Goal: Book appointment/travel/reservation

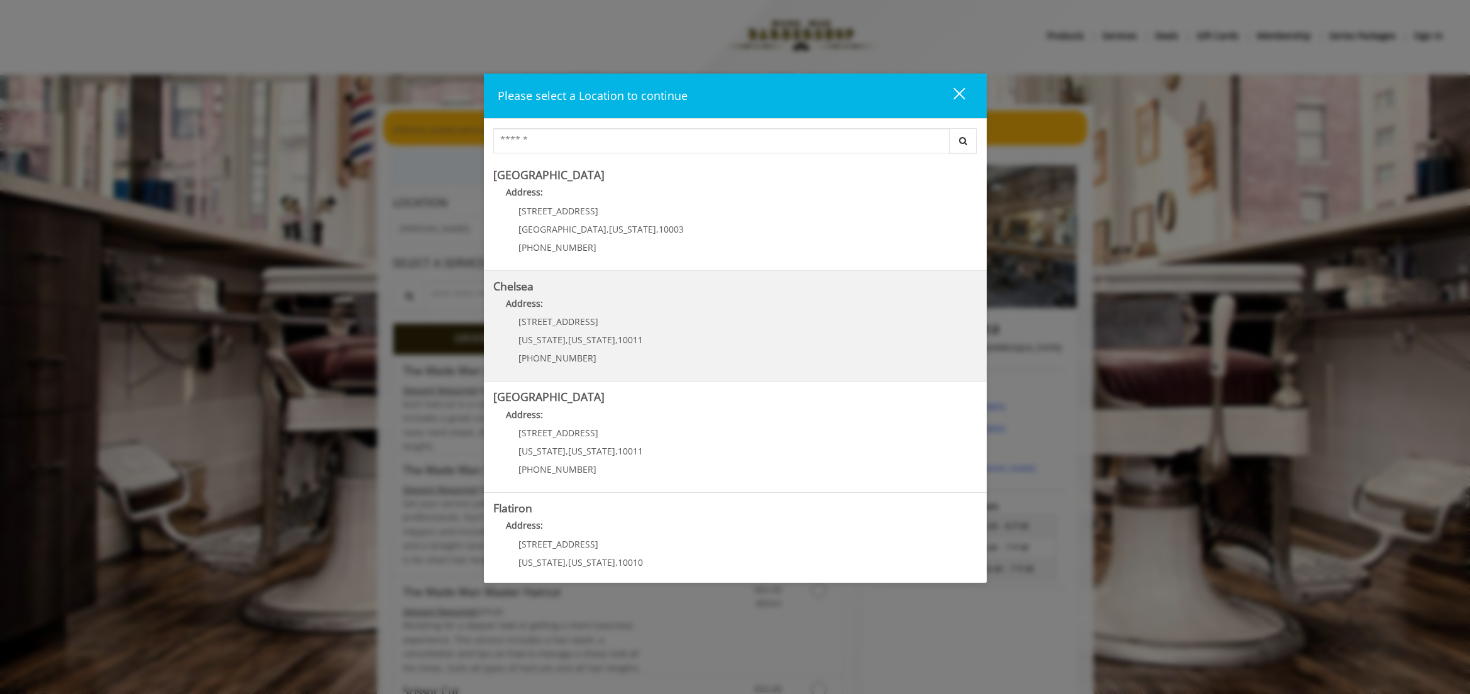
click at [679, 314] on p "Address:" at bounding box center [735, 307] width 484 height 20
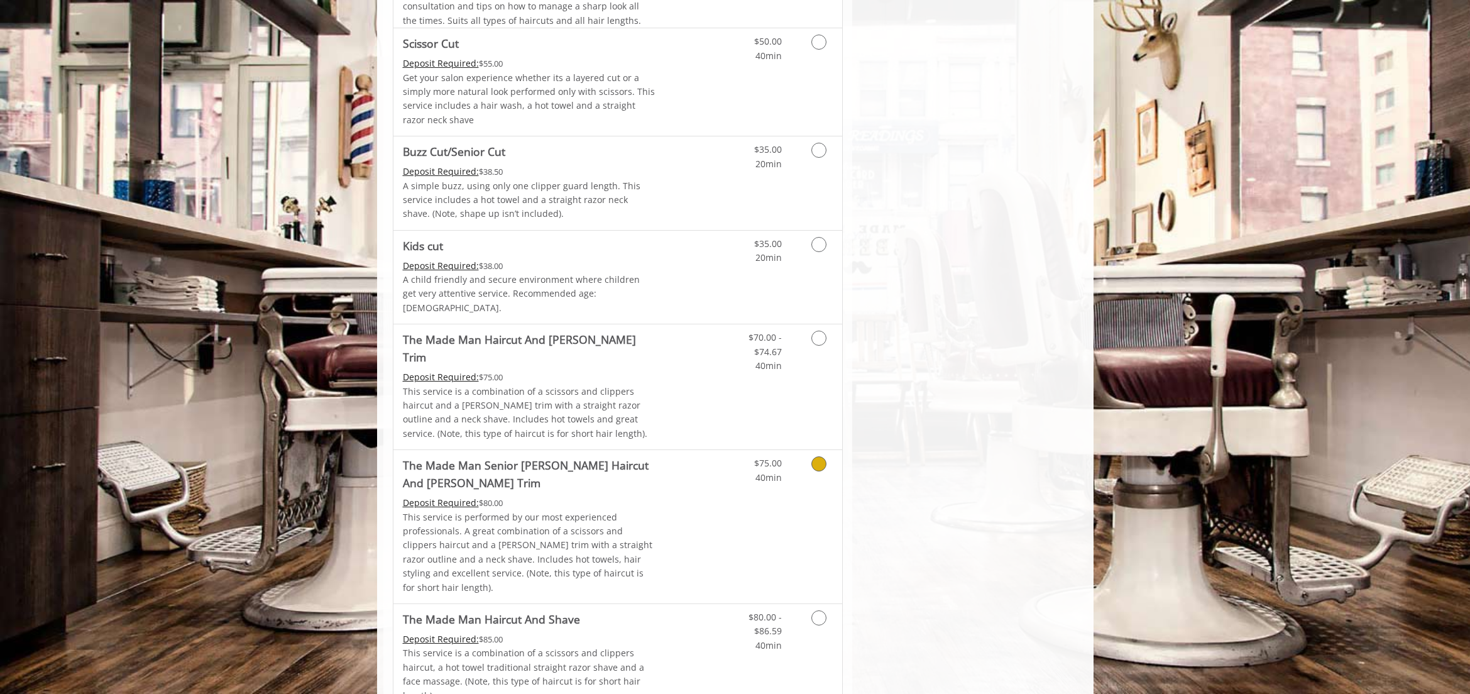
scroll to position [816, 0]
click at [818, 454] on icon "Grooming services" at bounding box center [818, 461] width 15 height 15
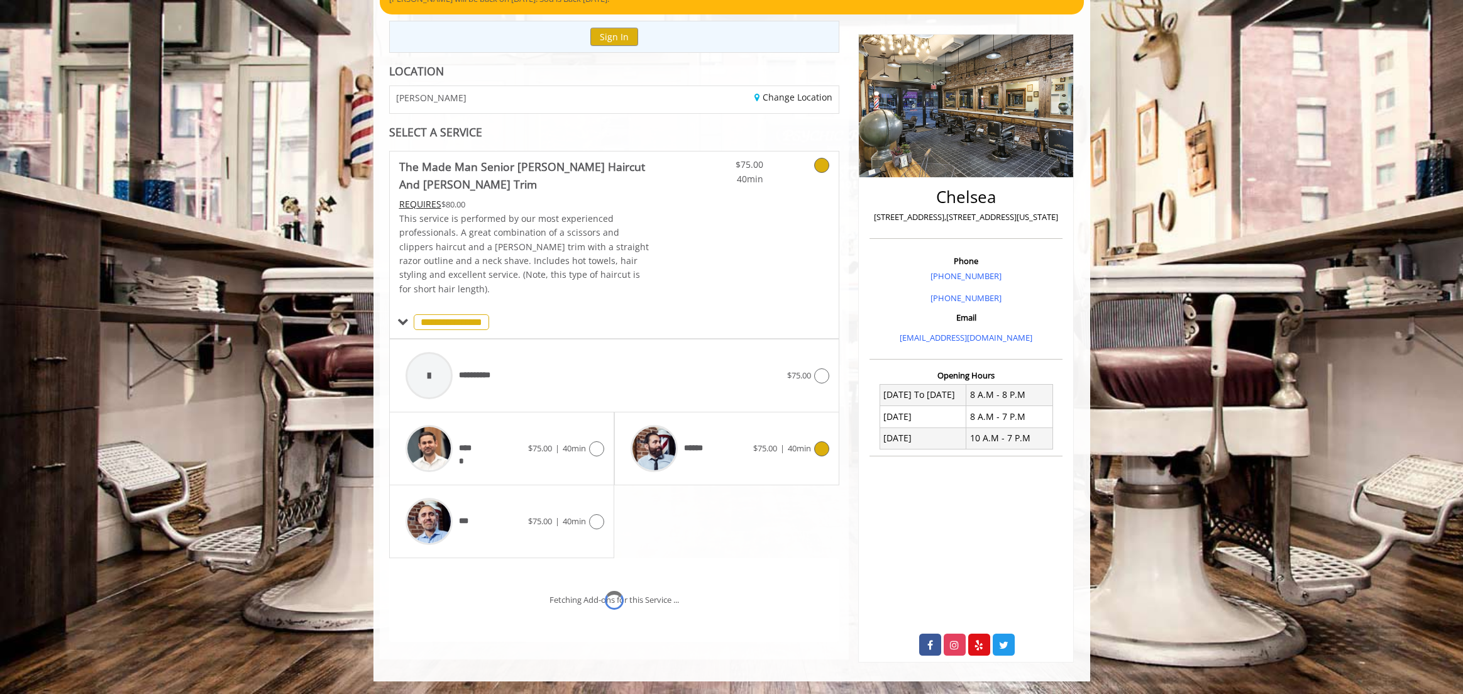
scroll to position [170, 0]
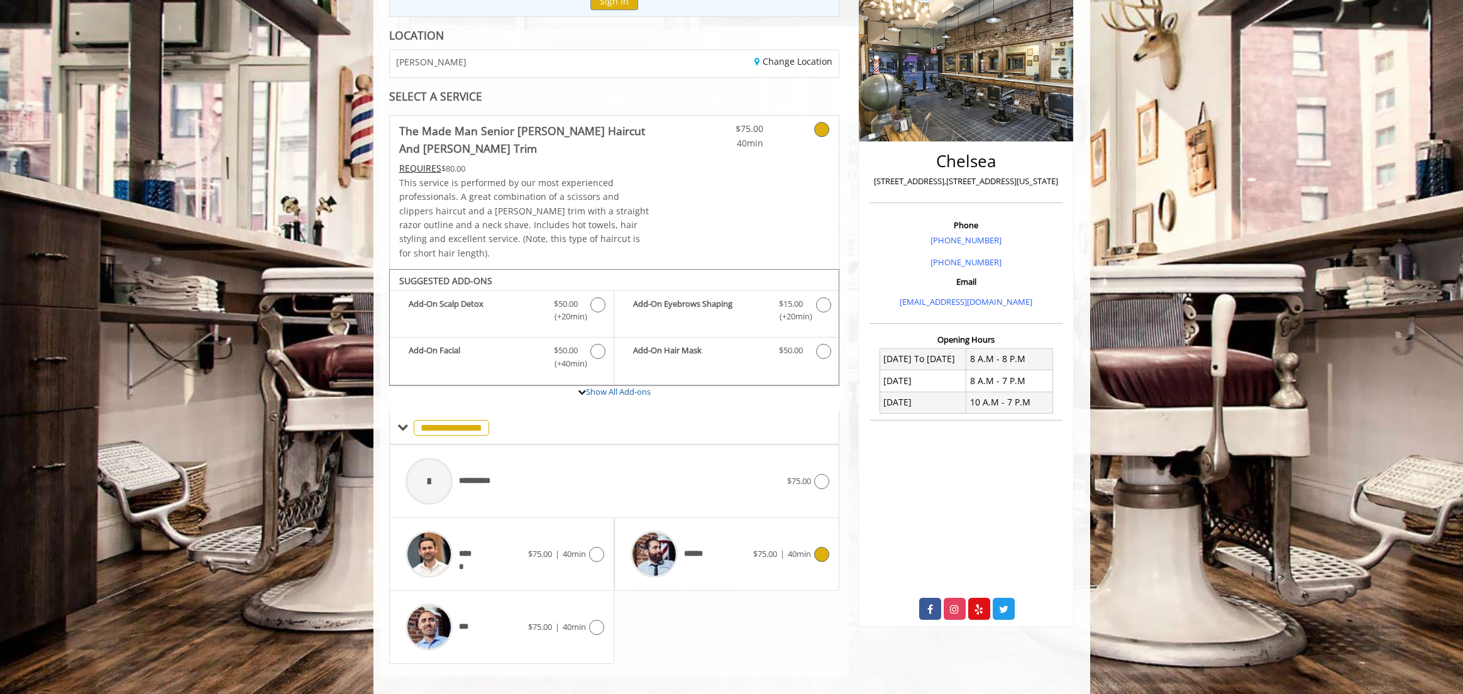
click at [817, 547] on icon at bounding box center [821, 554] width 15 height 15
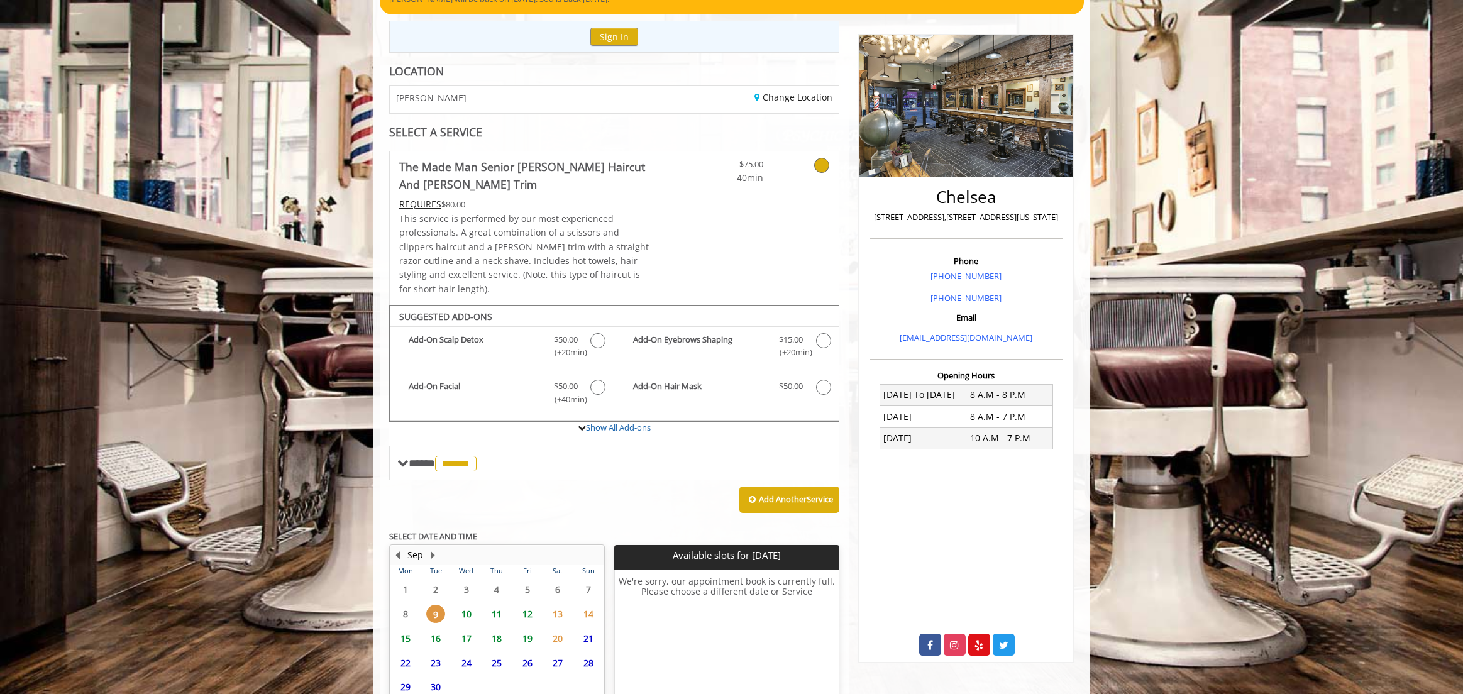
scroll to position [229, 0]
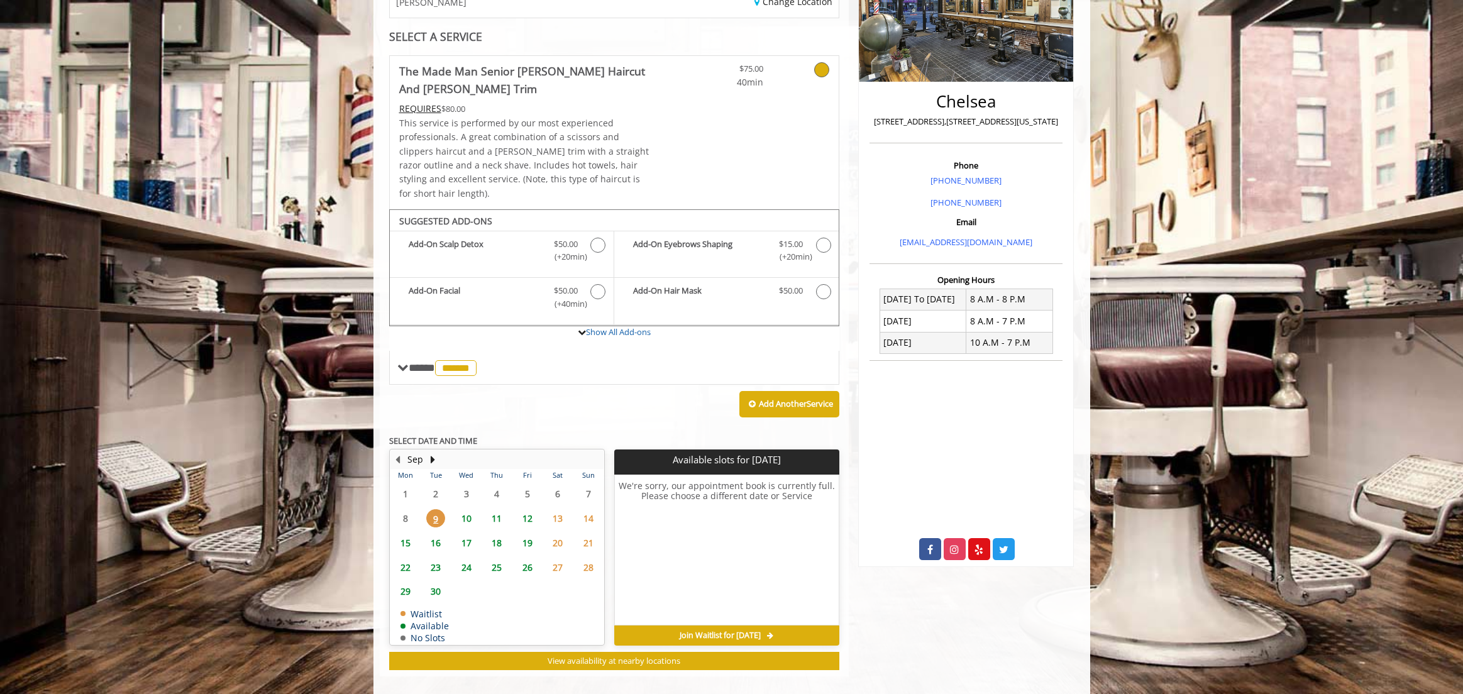
click at [463, 509] on span "10" at bounding box center [466, 518] width 19 height 18
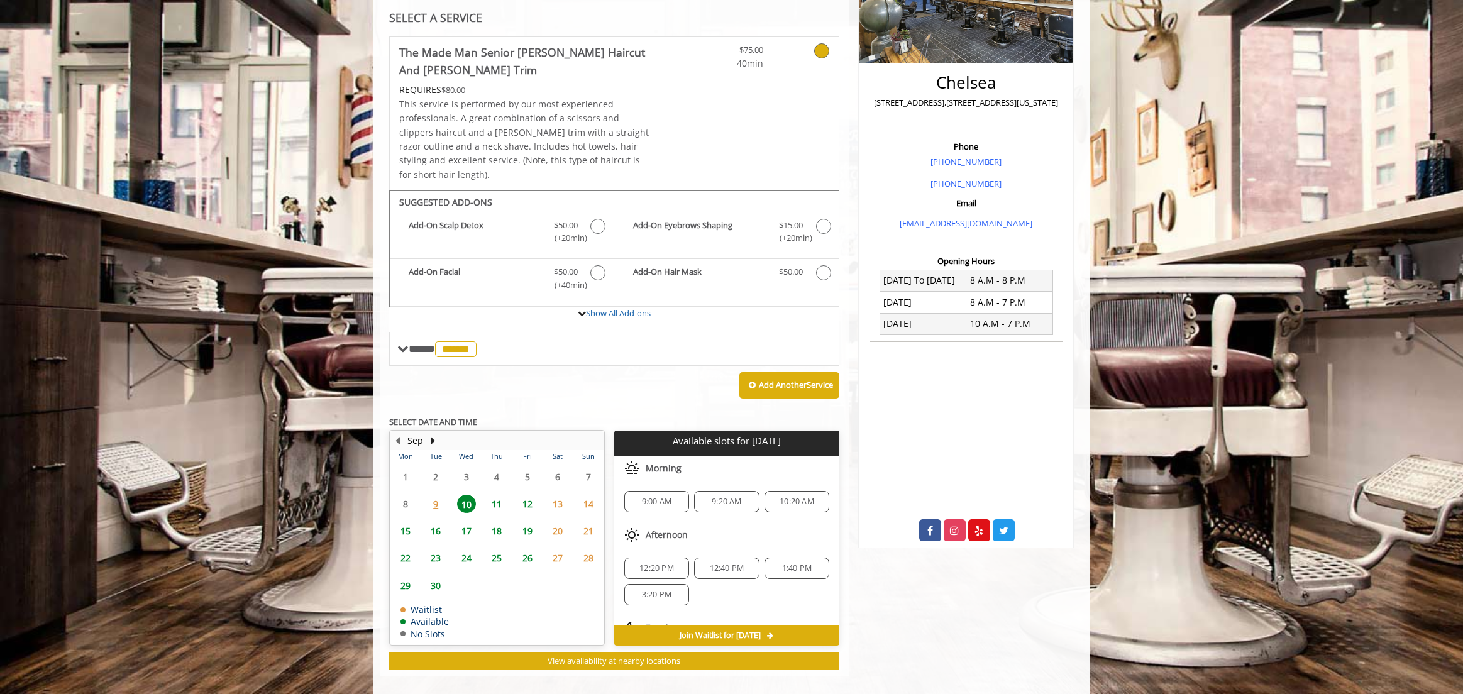
scroll to position [0, 0]
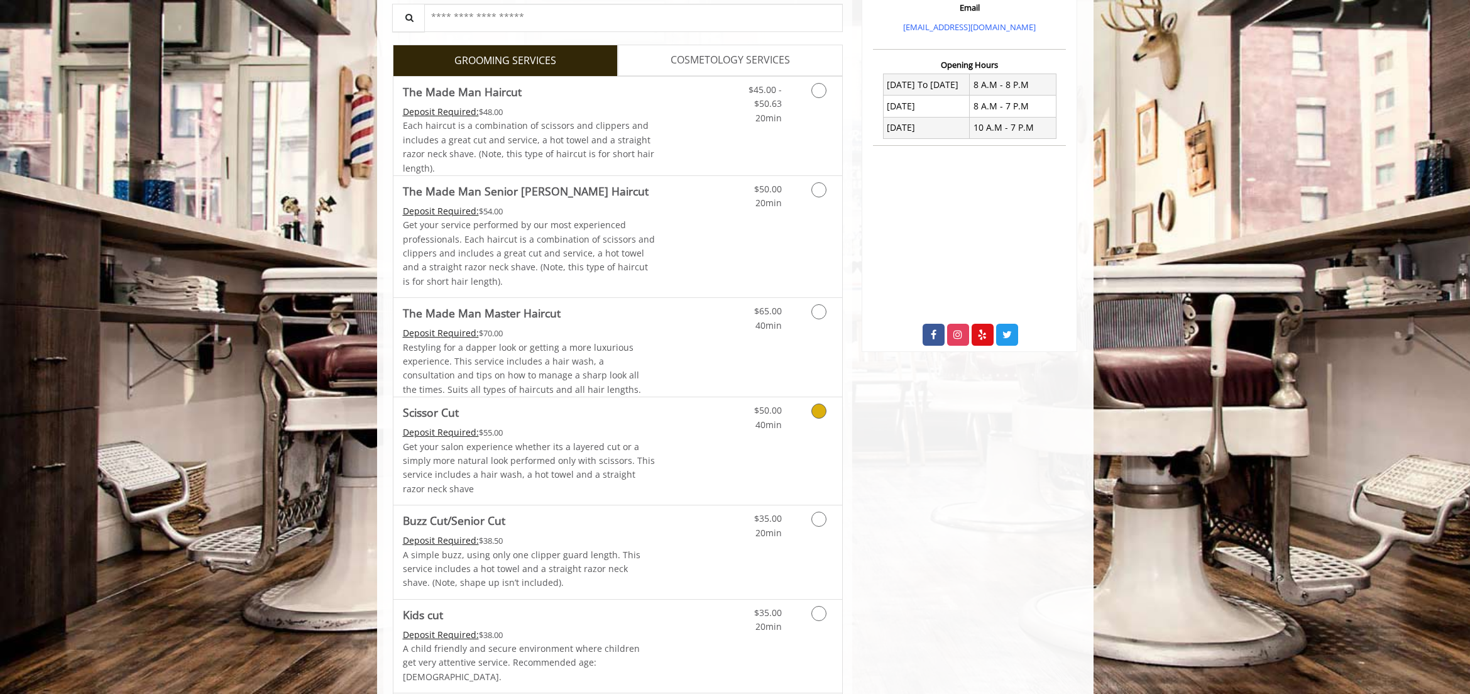
scroll to position [447, 0]
click at [821, 185] on icon "Grooming services" at bounding box center [818, 187] width 15 height 15
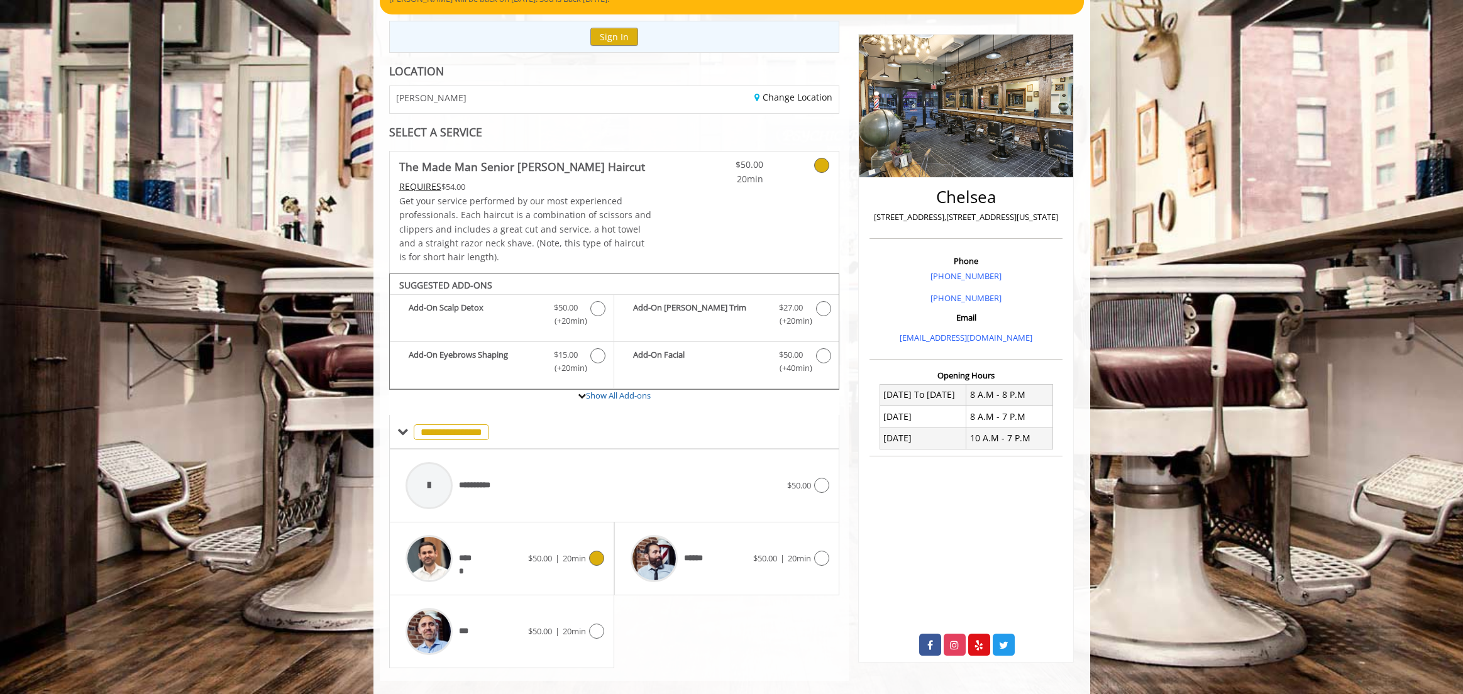
scroll to position [152, 0]
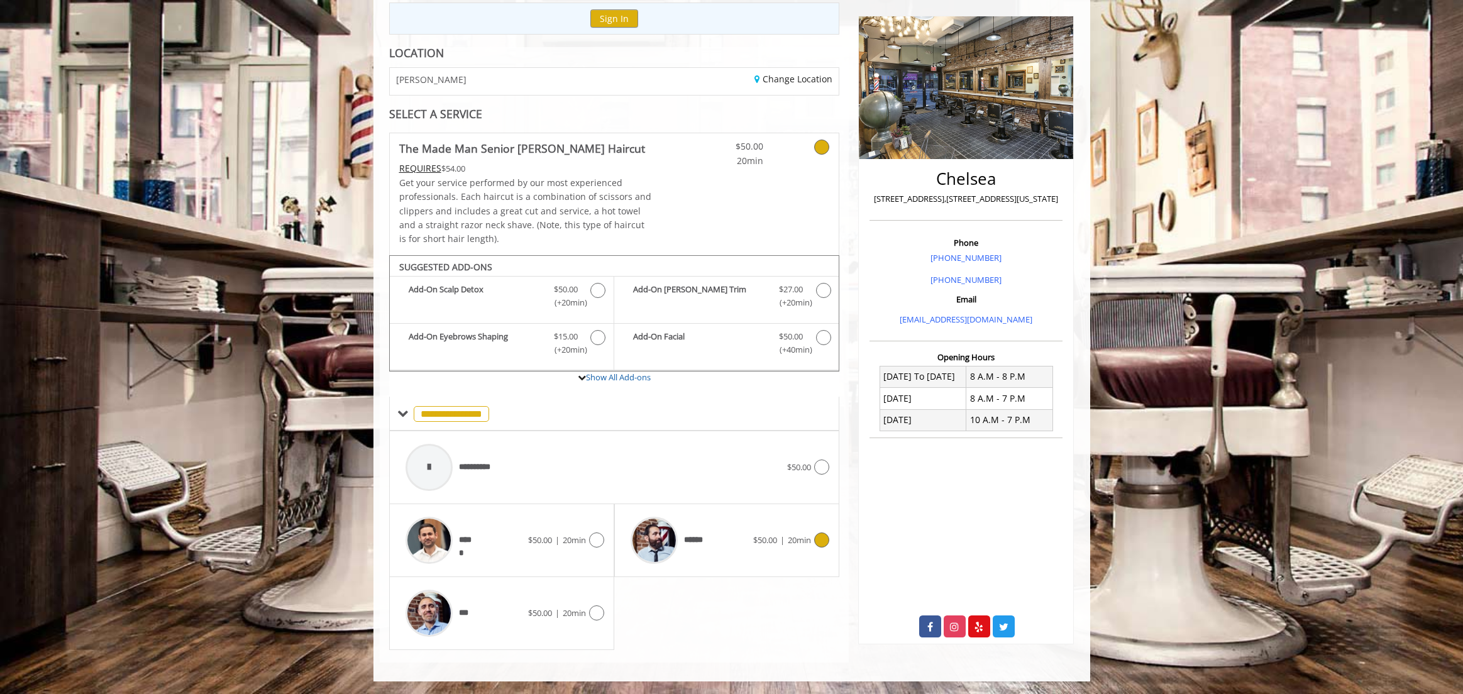
click at [821, 537] on icon at bounding box center [821, 539] width 15 height 15
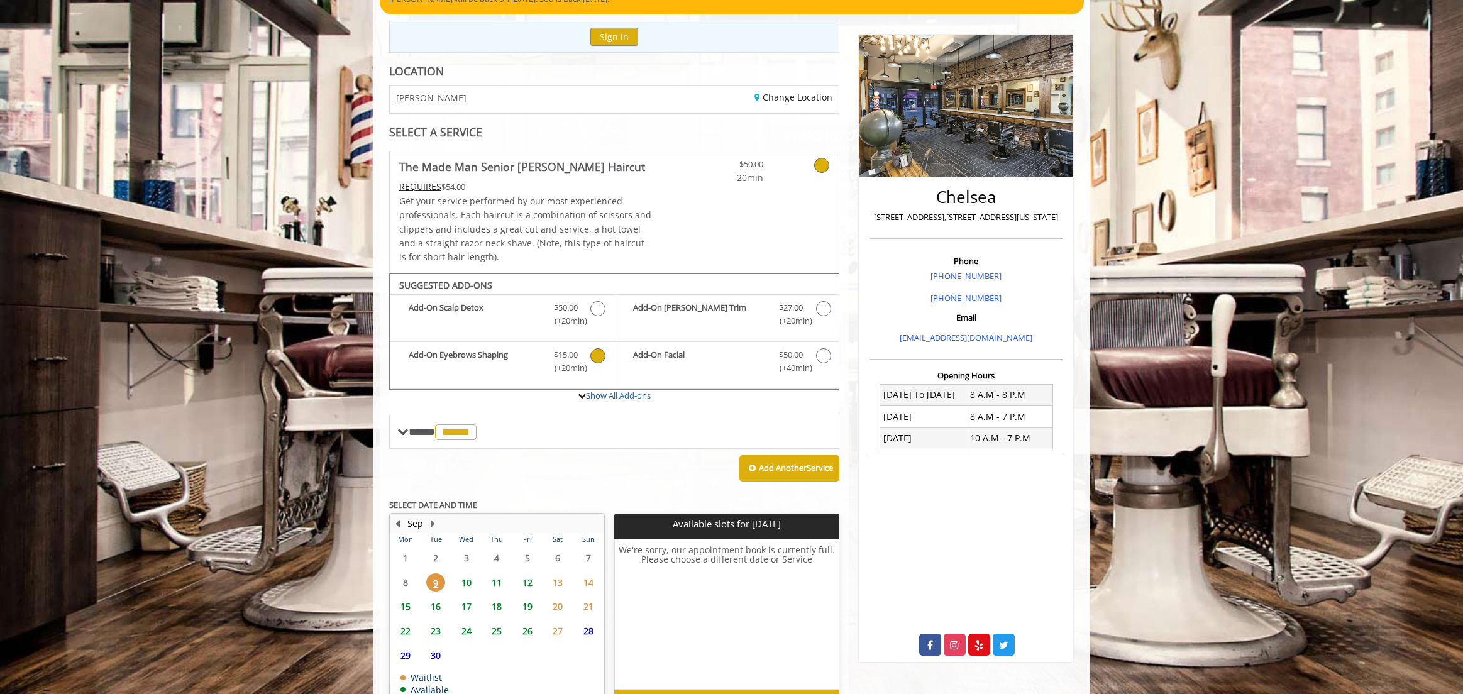
scroll to position [212, 0]
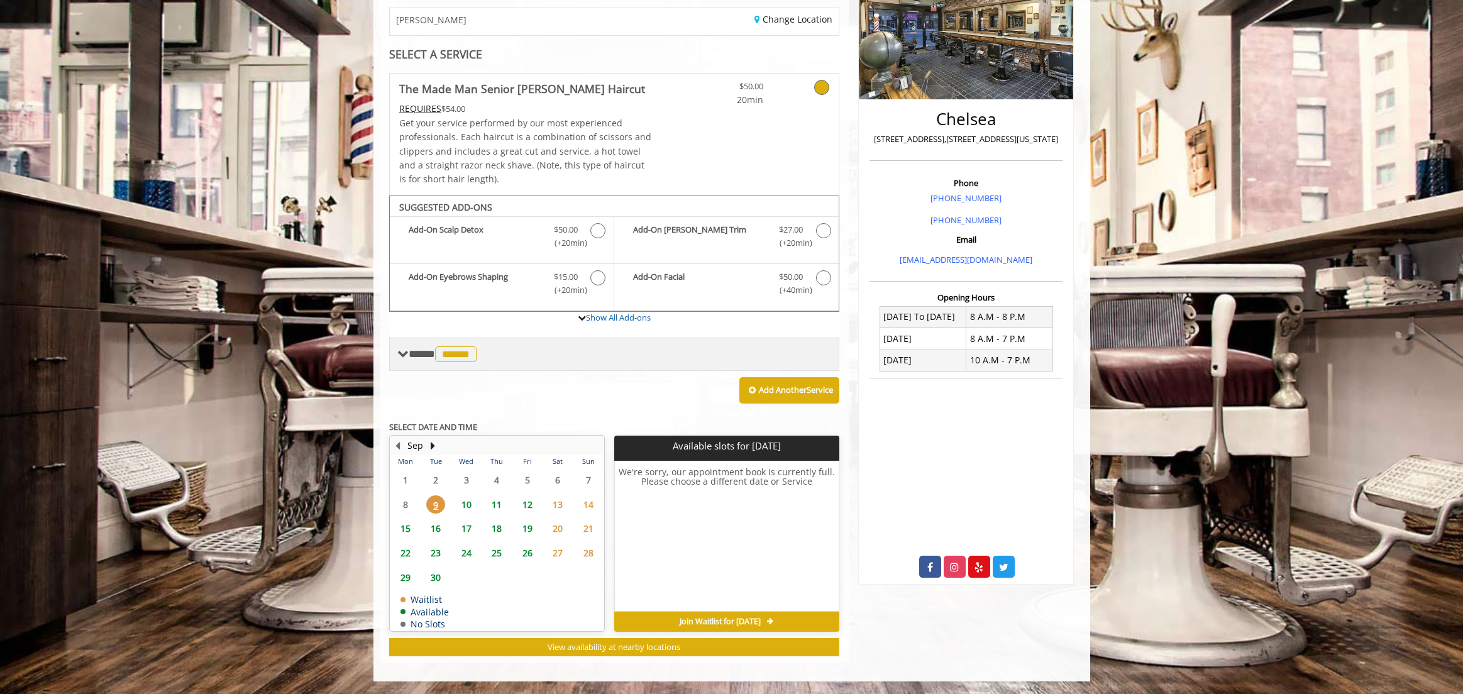
click at [461, 353] on span "******" at bounding box center [455, 354] width 41 height 16
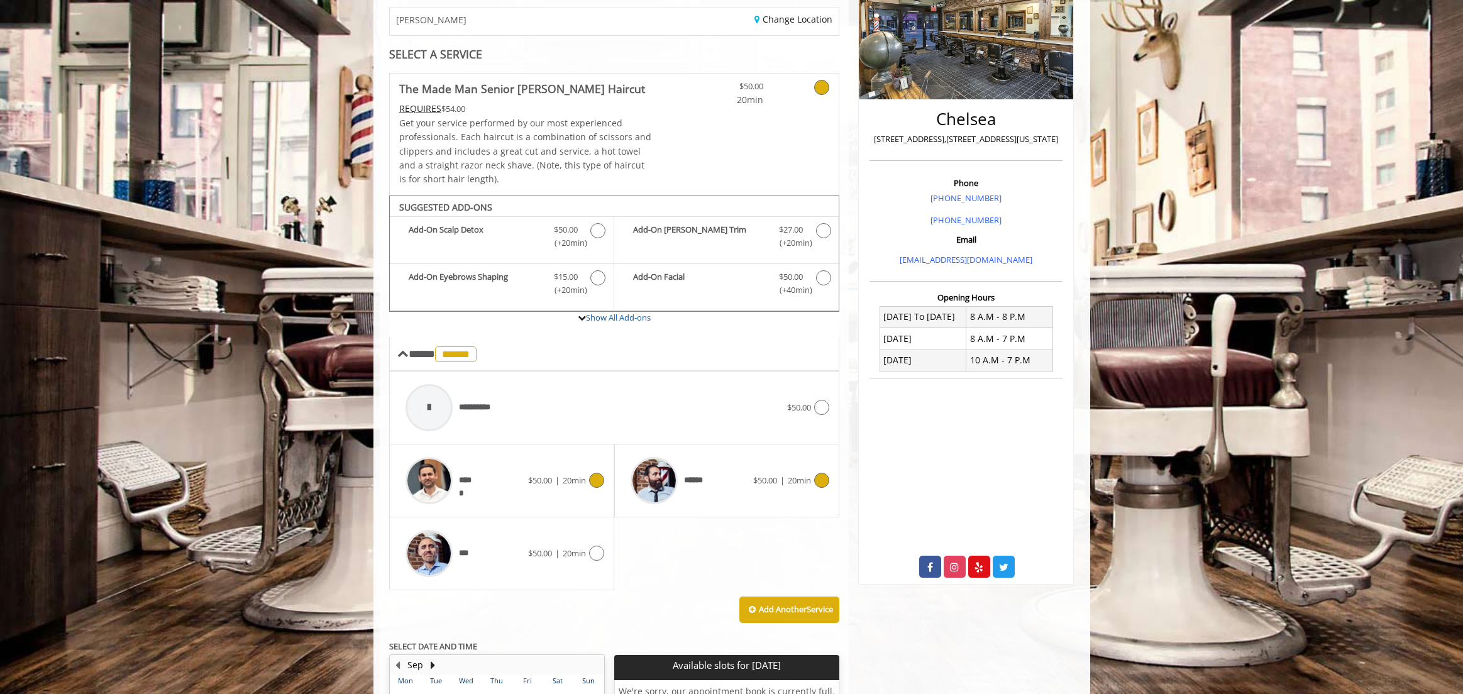
scroll to position [220, 0]
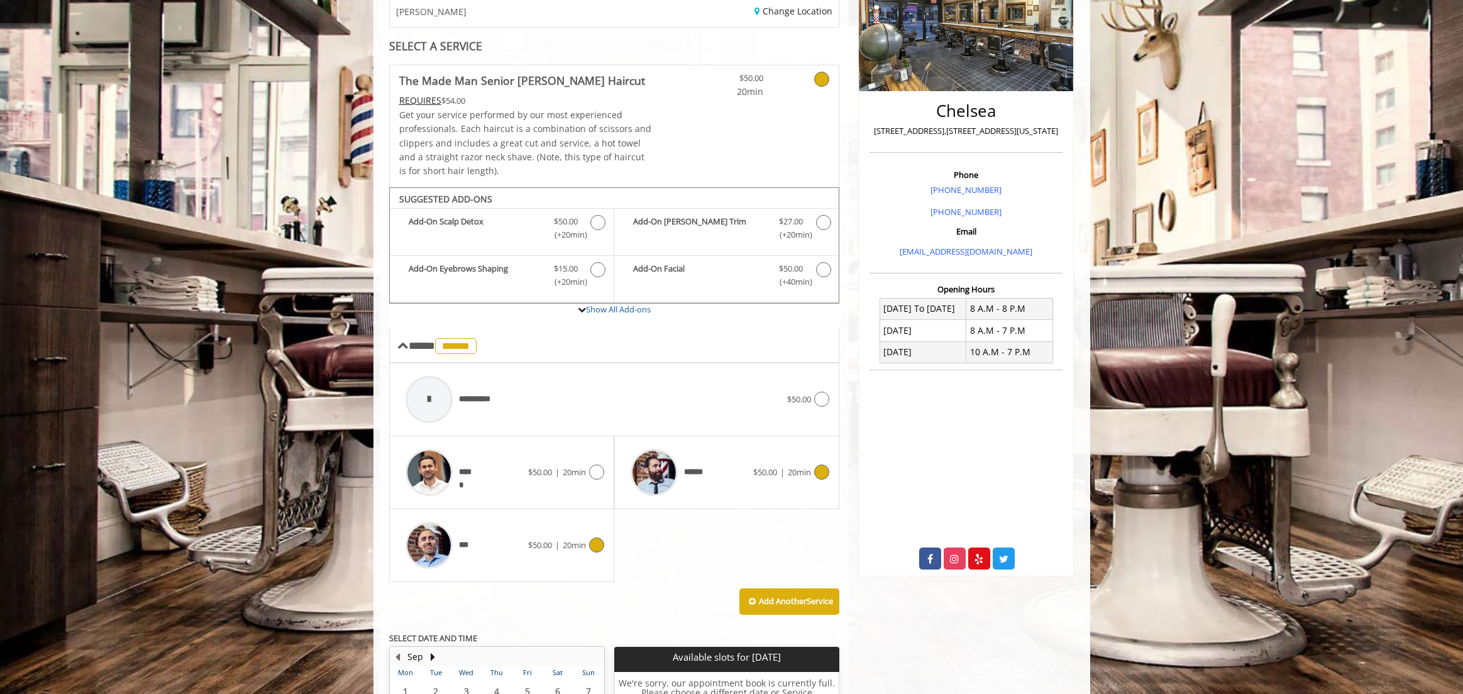
click at [597, 541] on icon at bounding box center [596, 544] width 15 height 15
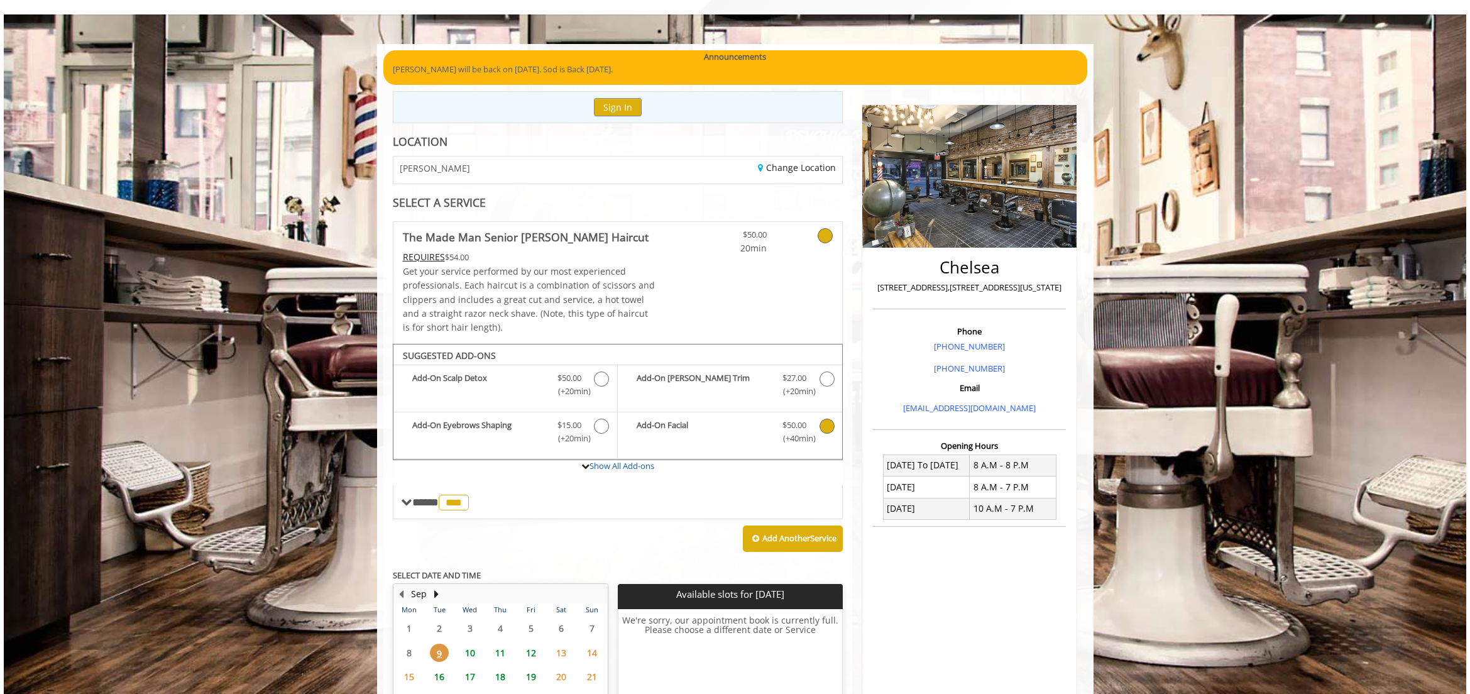
scroll to position [70, 0]
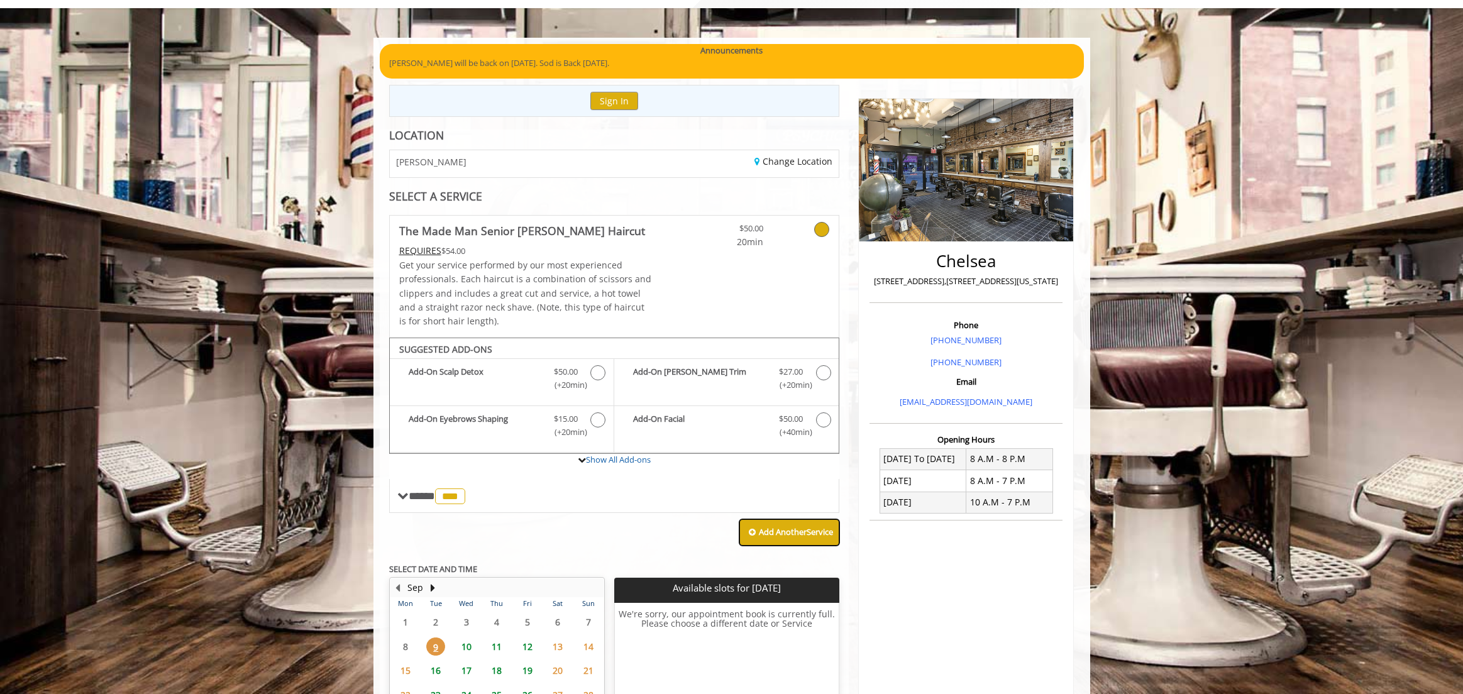
click at [773, 533] on b "Add Another Service" at bounding box center [796, 531] width 74 height 11
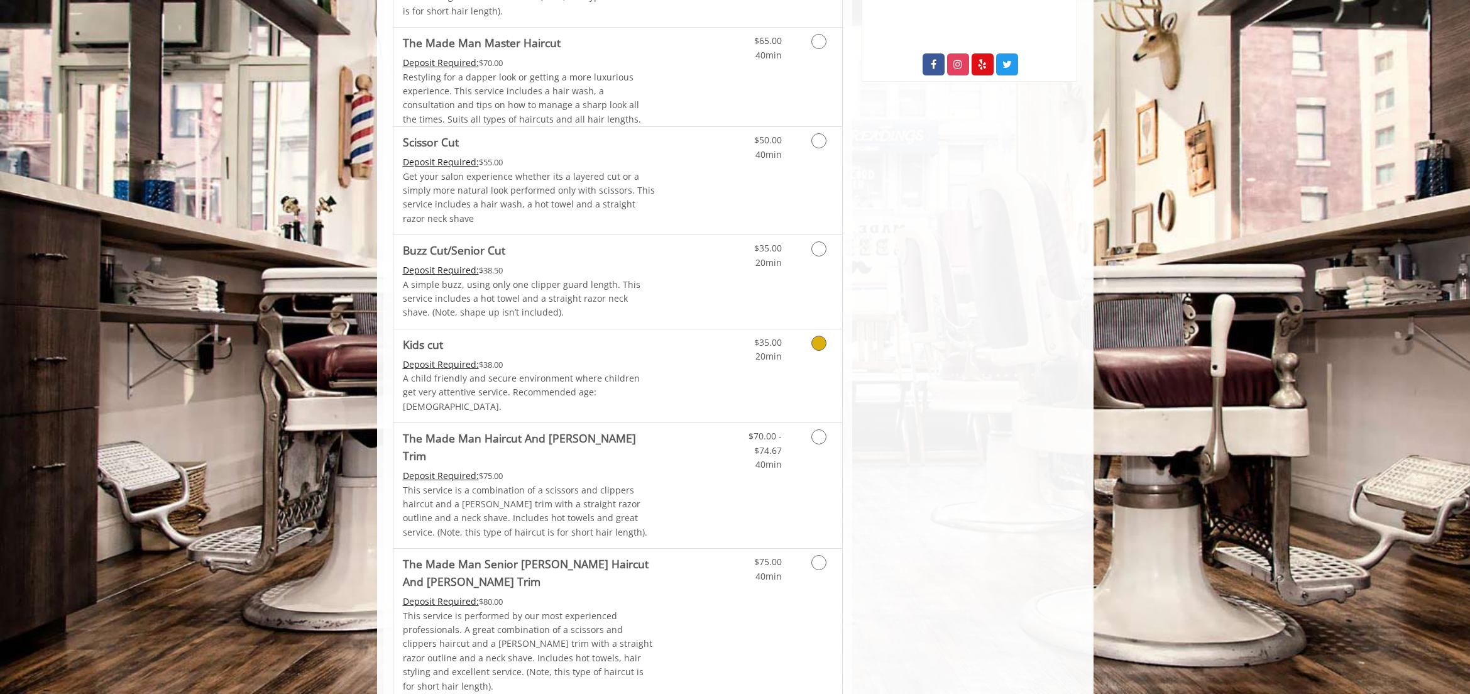
scroll to position [807, 0]
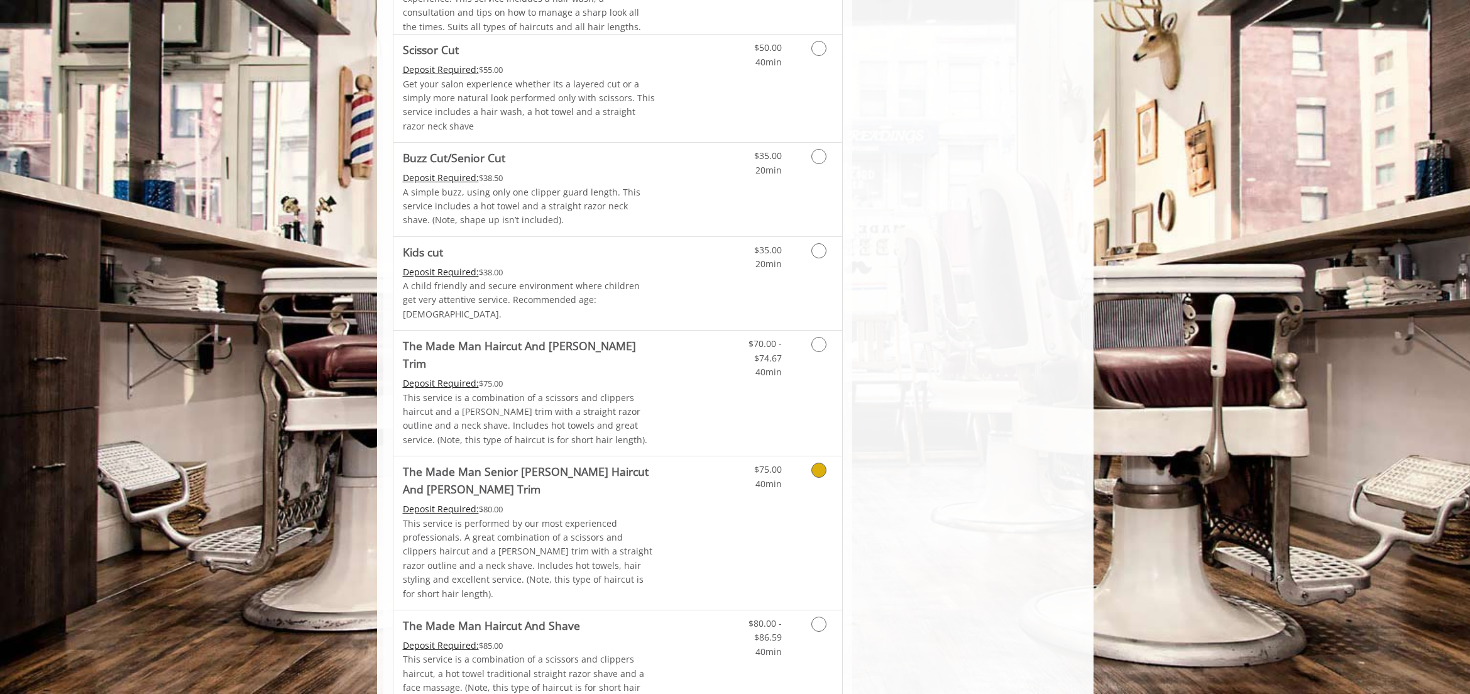
click at [814, 463] on icon "Grooming services" at bounding box center [818, 470] width 15 height 15
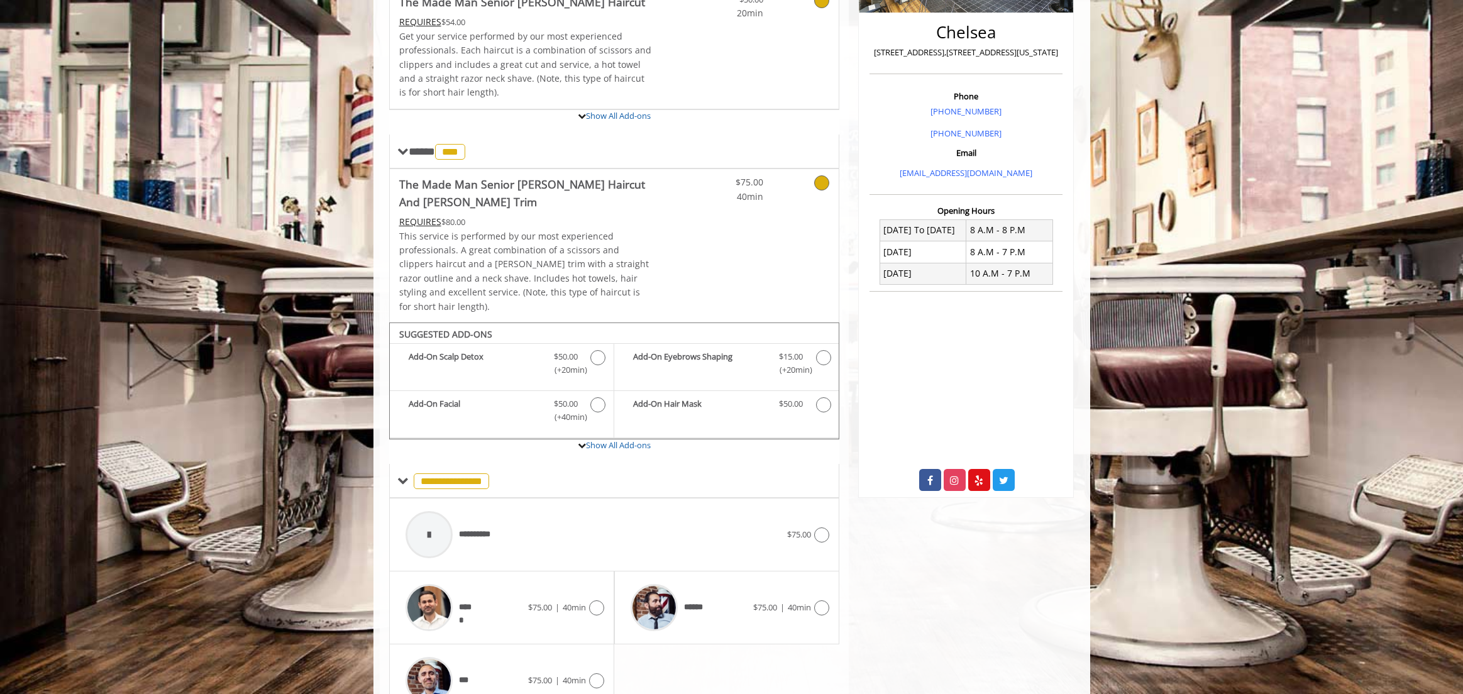
scroll to position [352, 0]
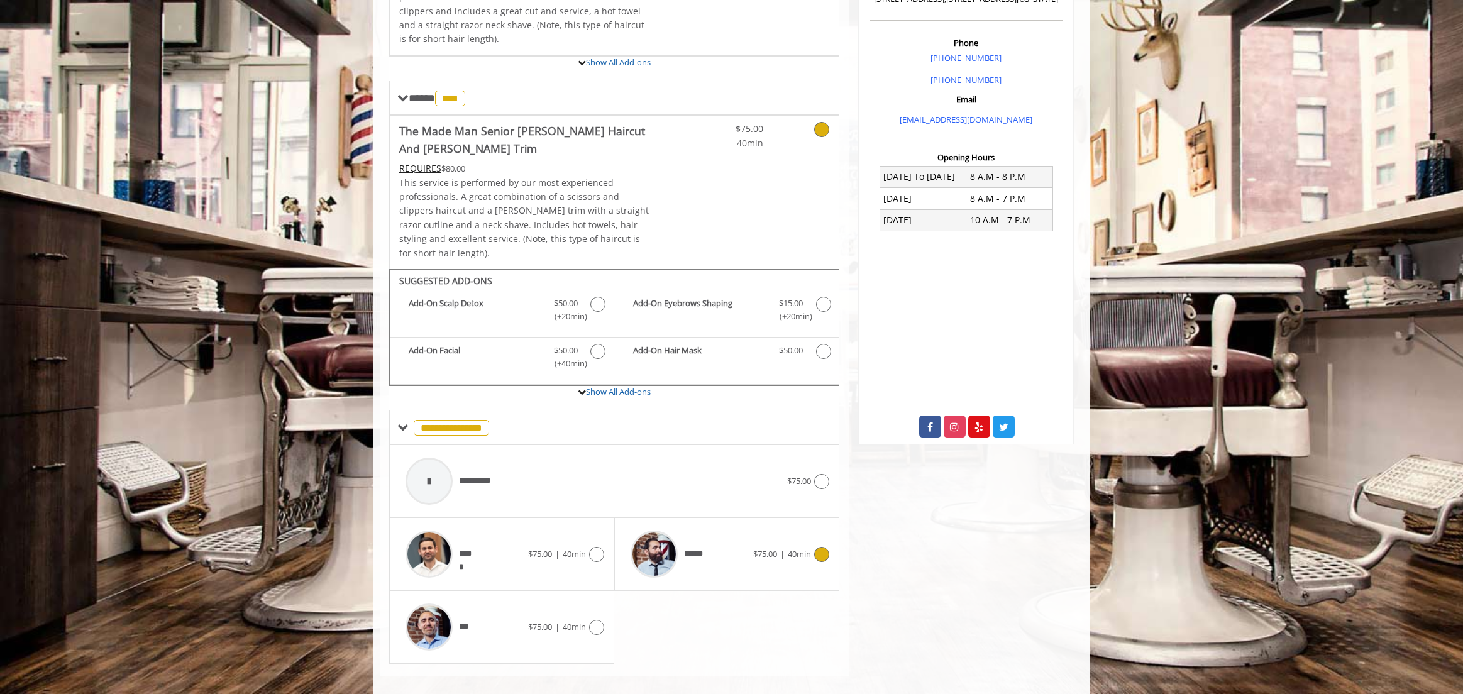
click at [817, 547] on icon at bounding box center [821, 554] width 15 height 15
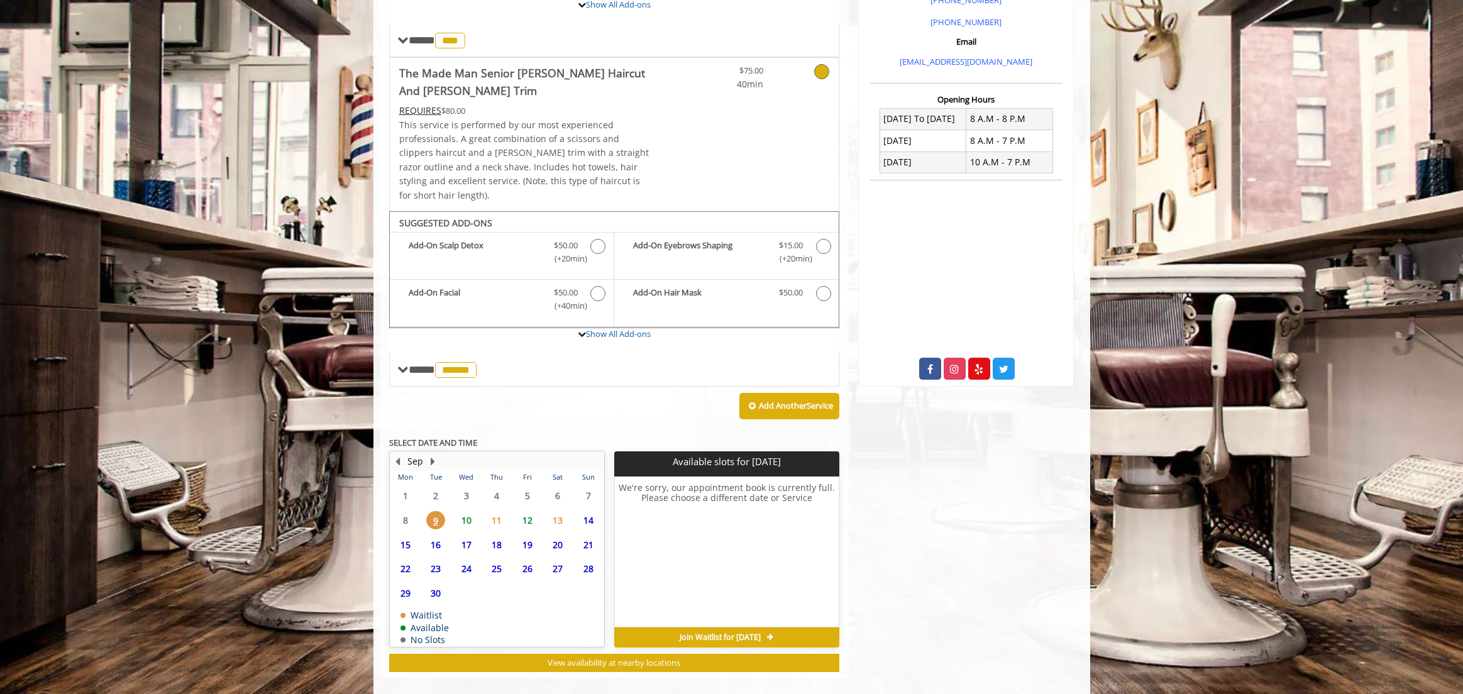
scroll to position [412, 0]
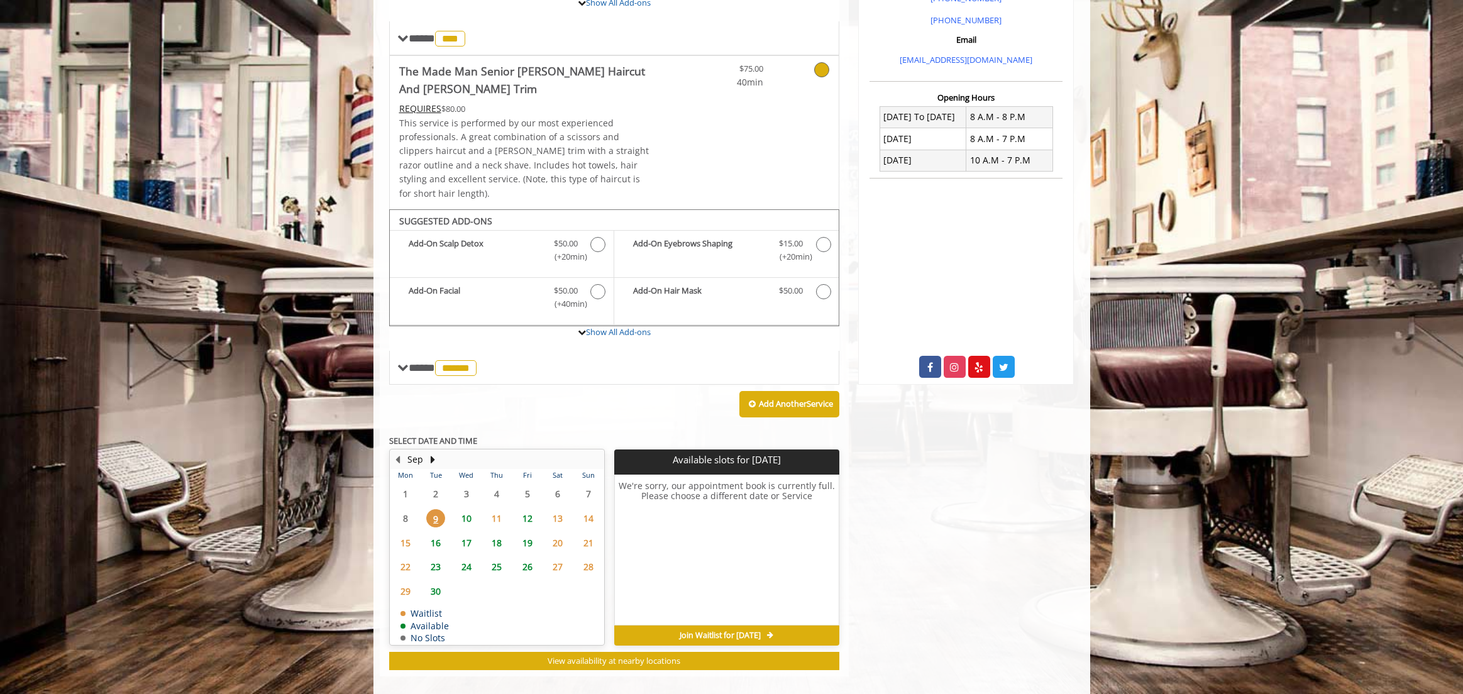
click at [773, 632] on icon at bounding box center [770, 636] width 6 height 8
click at [740, 630] on span "Join Waitlist for [DATE]" at bounding box center [719, 635] width 81 height 10
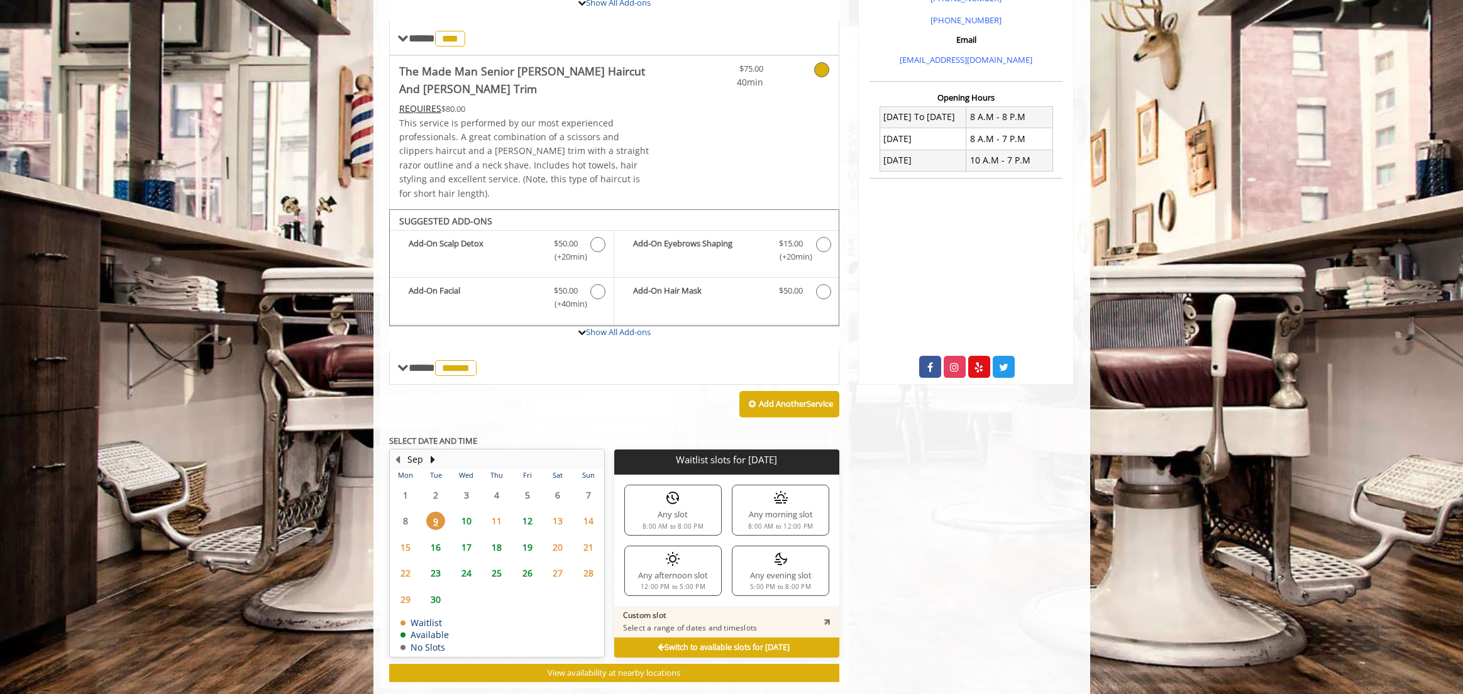
click at [688, 584] on div "12:00 PM to 5:00 PM" at bounding box center [673, 587] width 65 height 6
click at [754, 563] on div "Any evening slot 5:00 PM to 8:00 PM" at bounding box center [780, 571] width 97 height 50
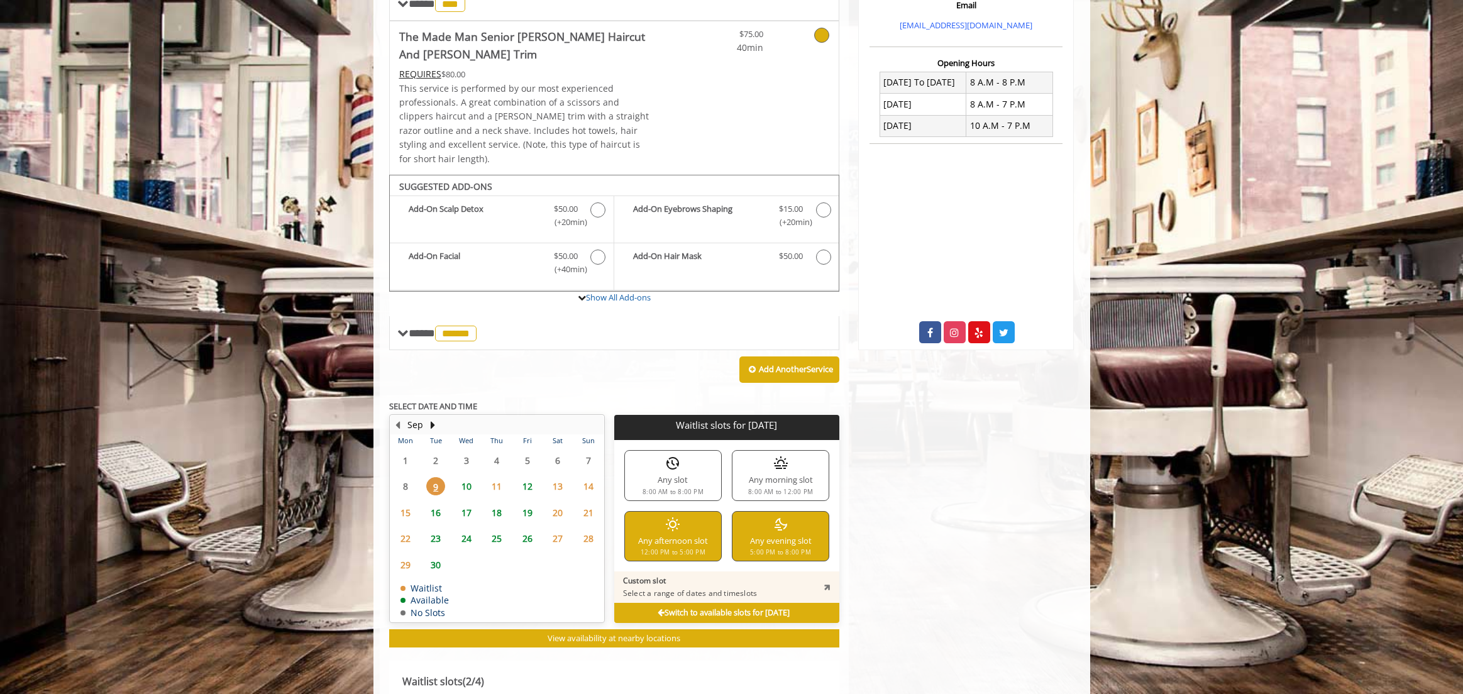
scroll to position [465, 0]
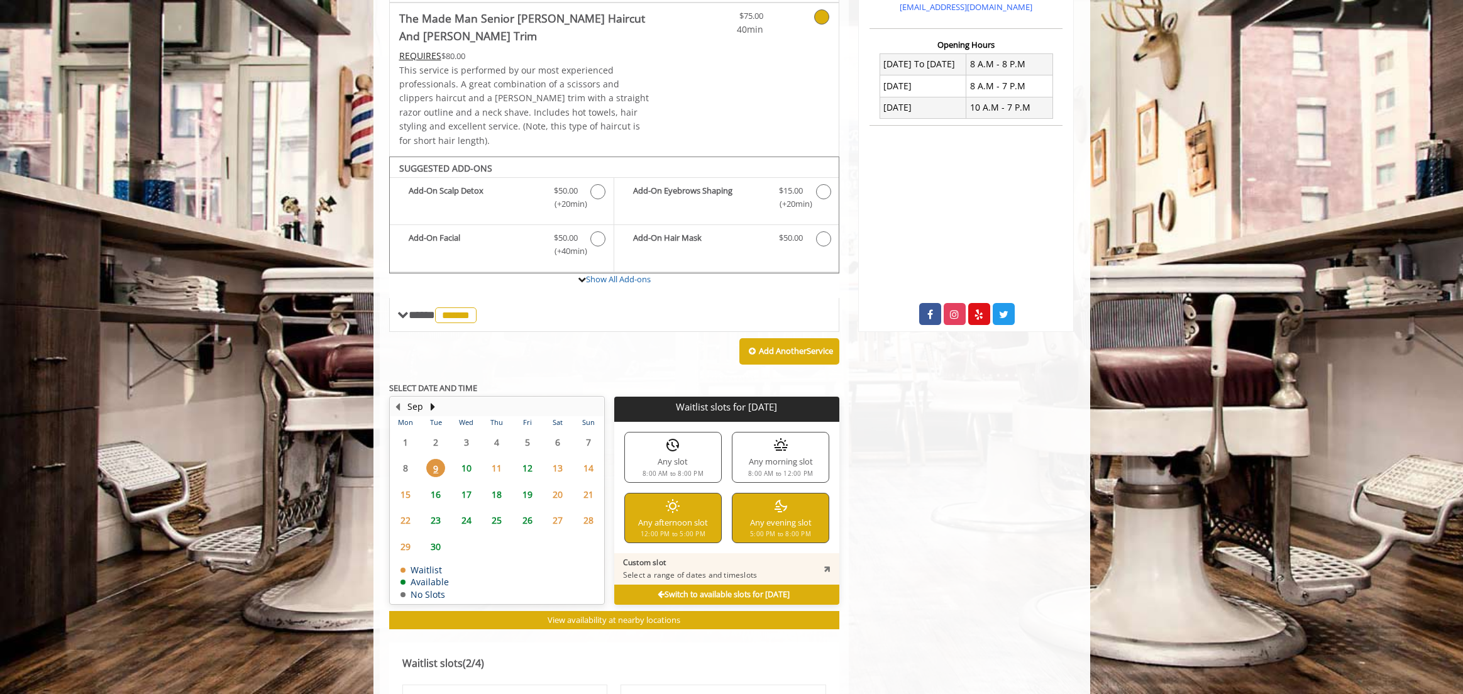
click at [769, 508] on div "Any evening slot 5:00 PM to 8:00 PM" at bounding box center [780, 518] width 97 height 50
click at [693, 505] on div "Any afternoon slot 12:00 PM to 5:00 PM" at bounding box center [672, 518] width 97 height 50
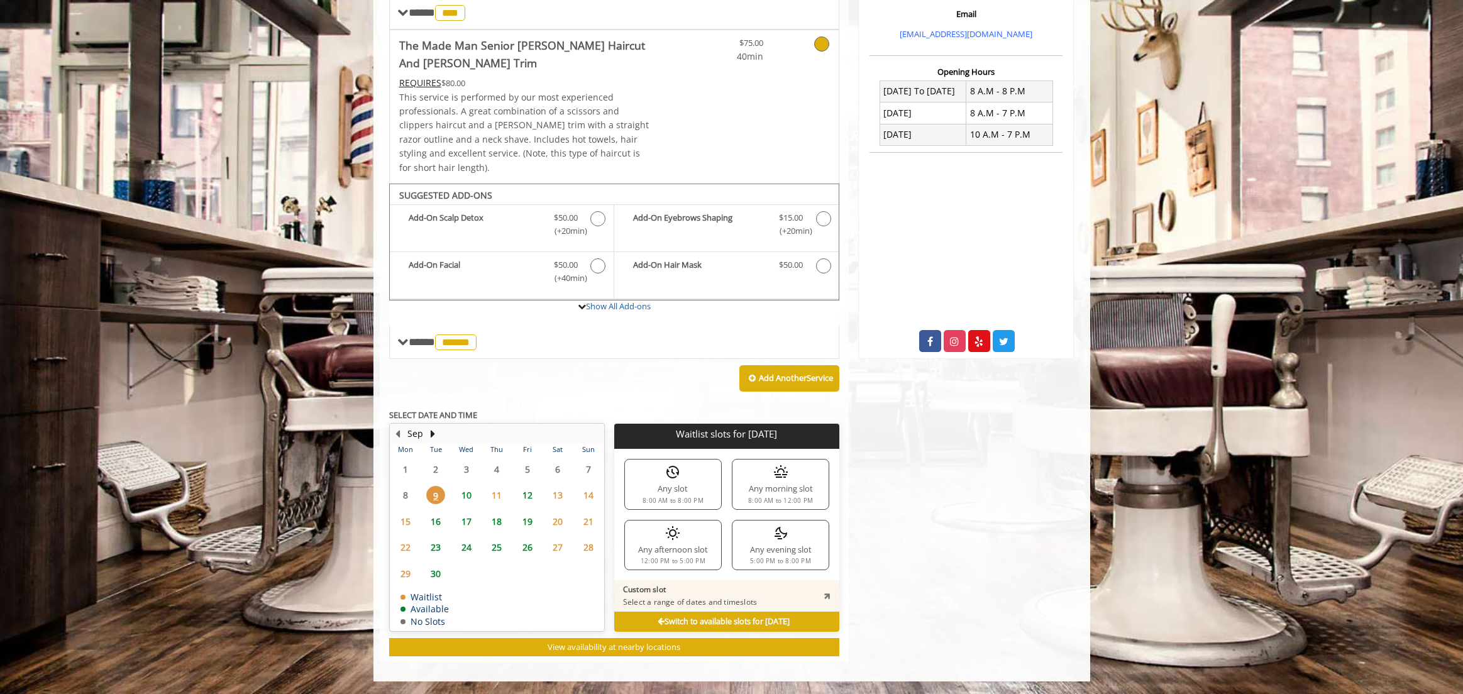
scroll to position [423, 0]
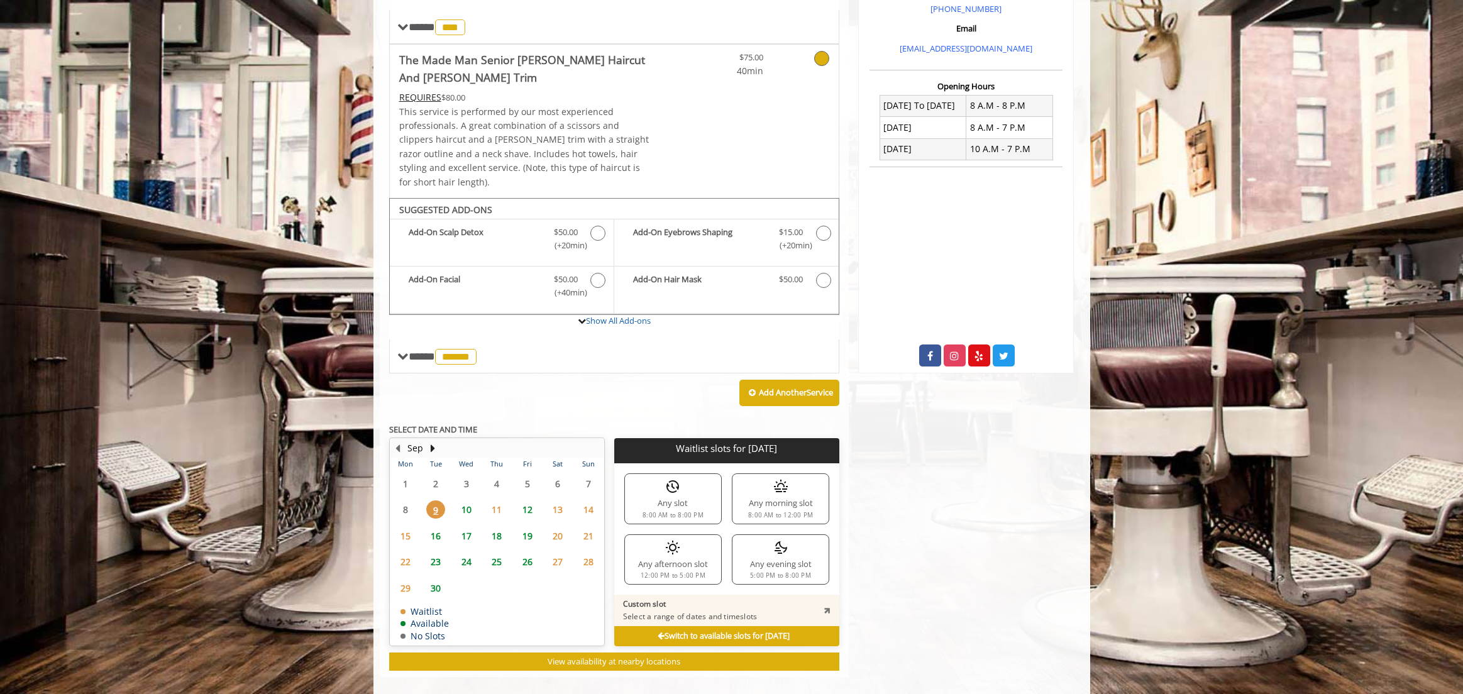
click at [824, 605] on icon at bounding box center [827, 610] width 11 height 11
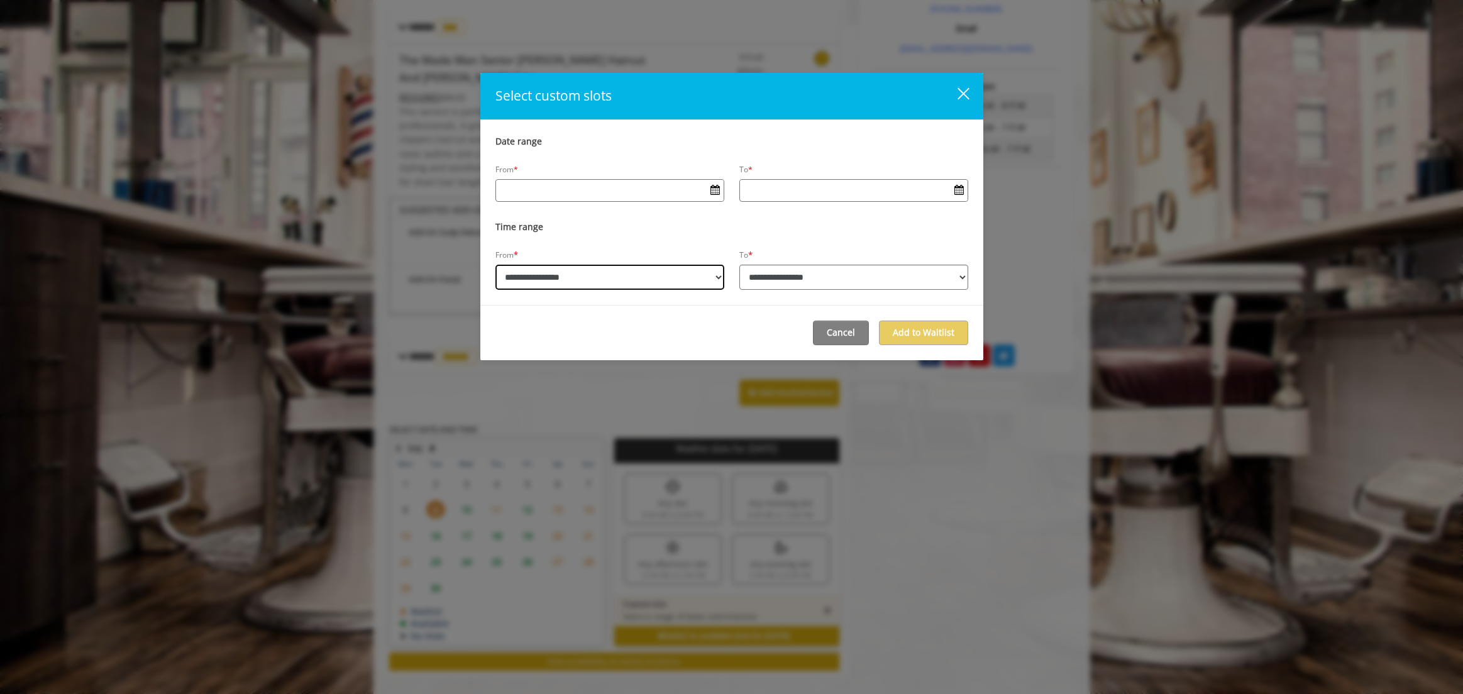
click at [597, 276] on select "**********" at bounding box center [609, 277] width 229 height 25
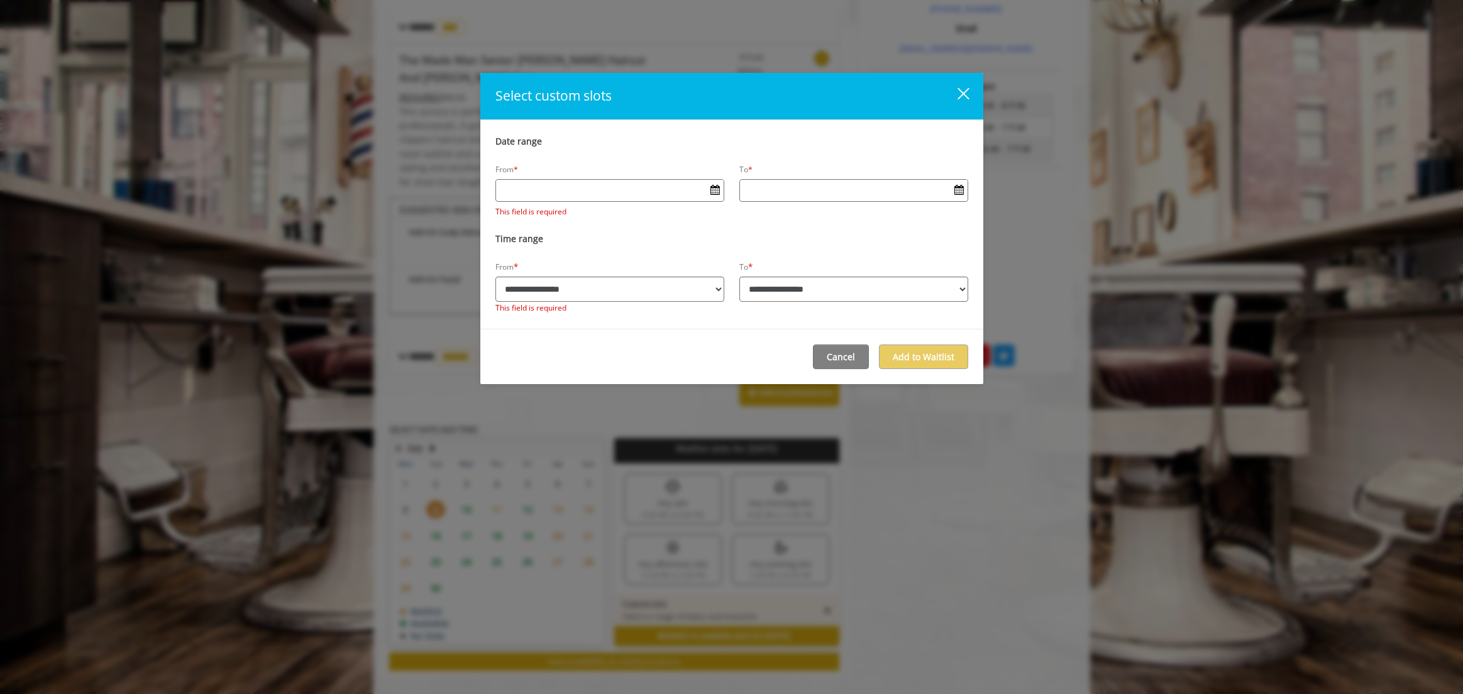
click at [630, 186] on input "Date input field" at bounding box center [610, 190] width 228 height 20
click at [712, 189] on span "Open Calendar" at bounding box center [714, 190] width 9 height 10
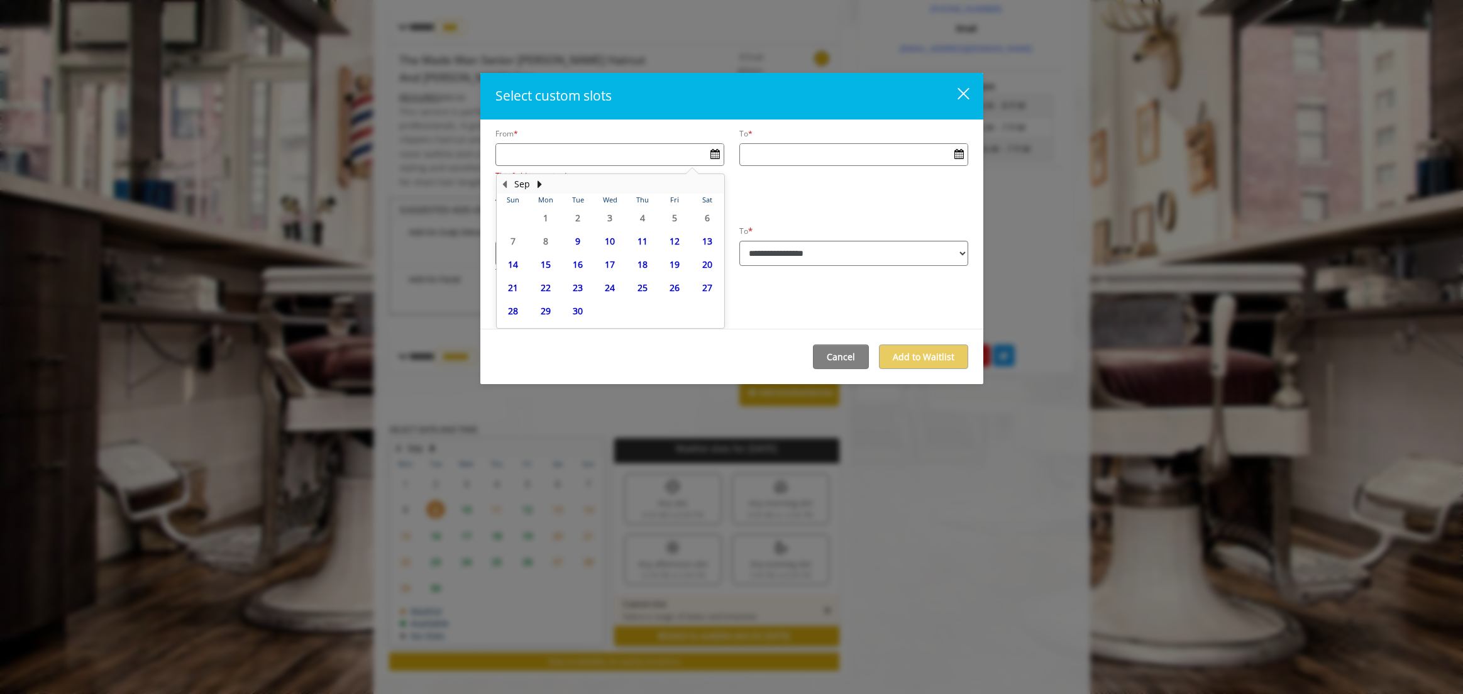
click at [573, 238] on span "9" at bounding box center [577, 241] width 19 height 18
type input "**********"
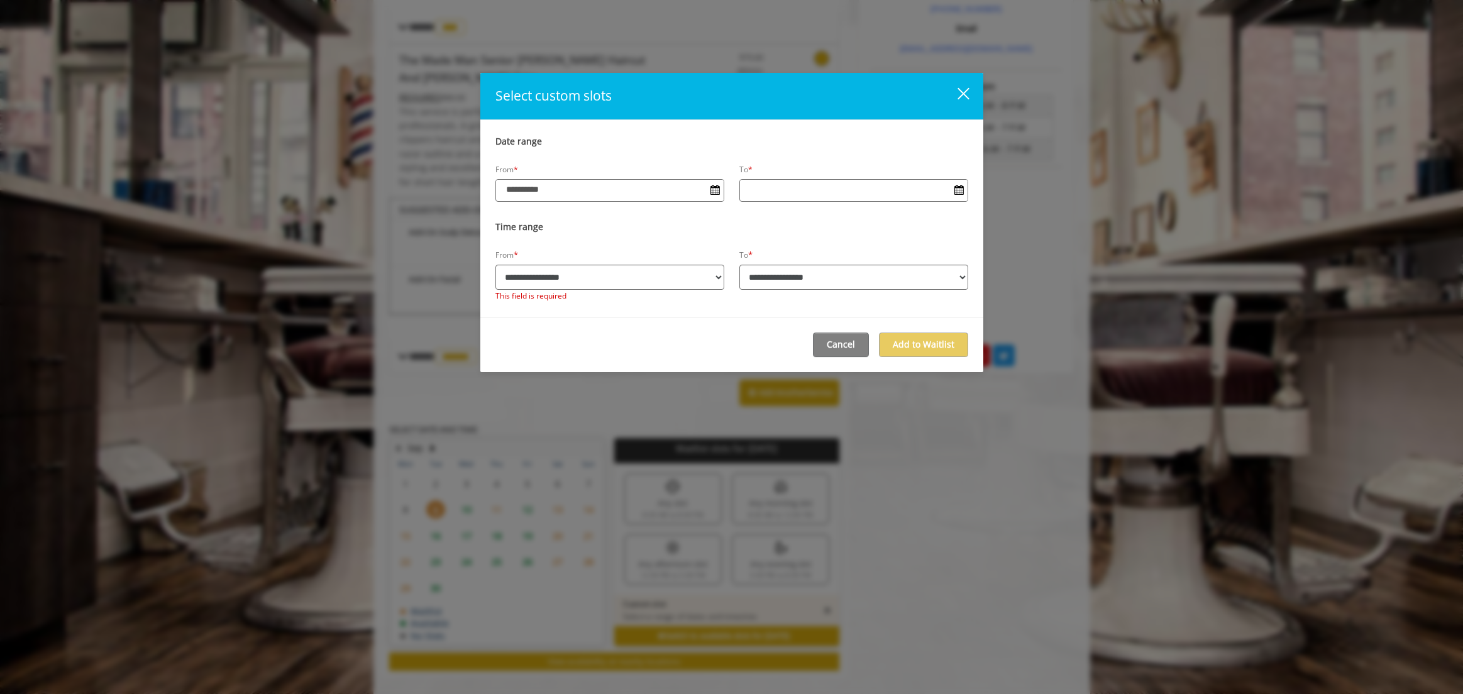
click at [778, 189] on input "Date input field" at bounding box center [854, 190] width 228 height 20
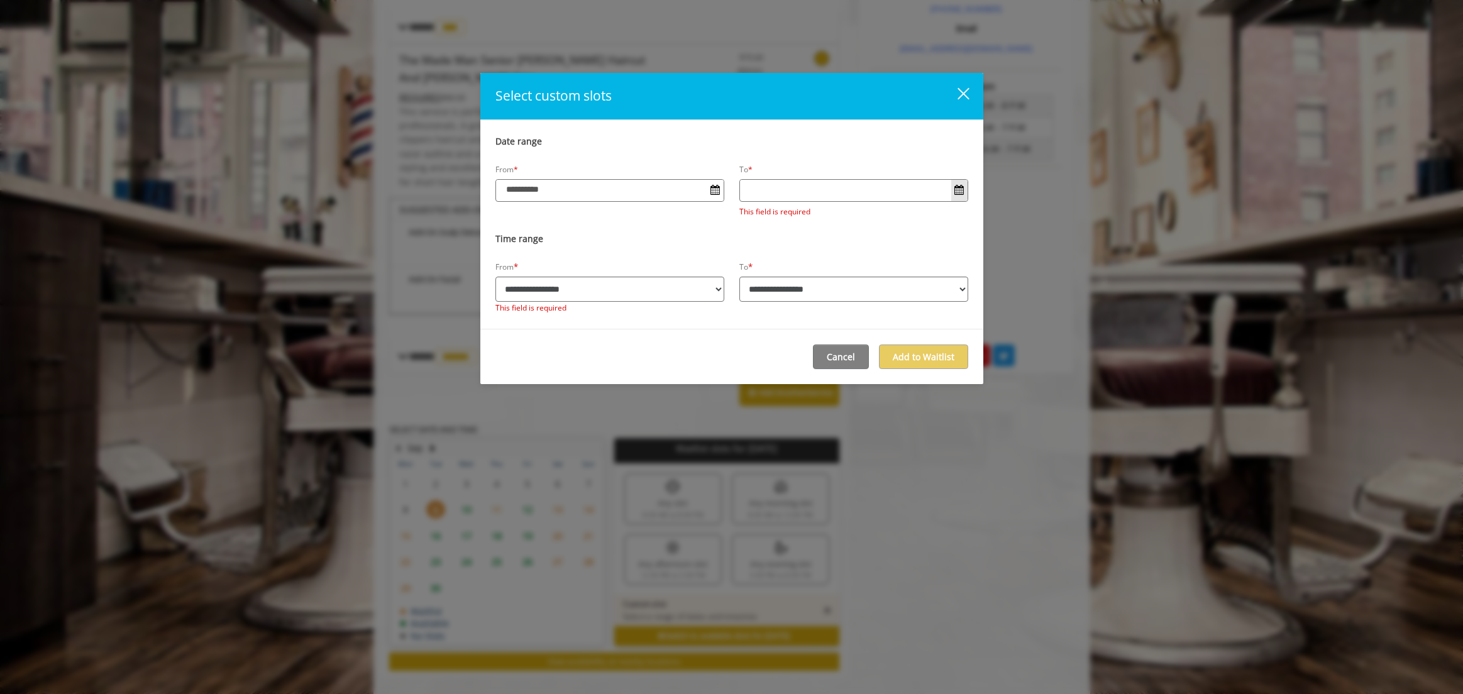
click at [958, 189] on span "Open Calendar" at bounding box center [958, 190] width 9 height 10
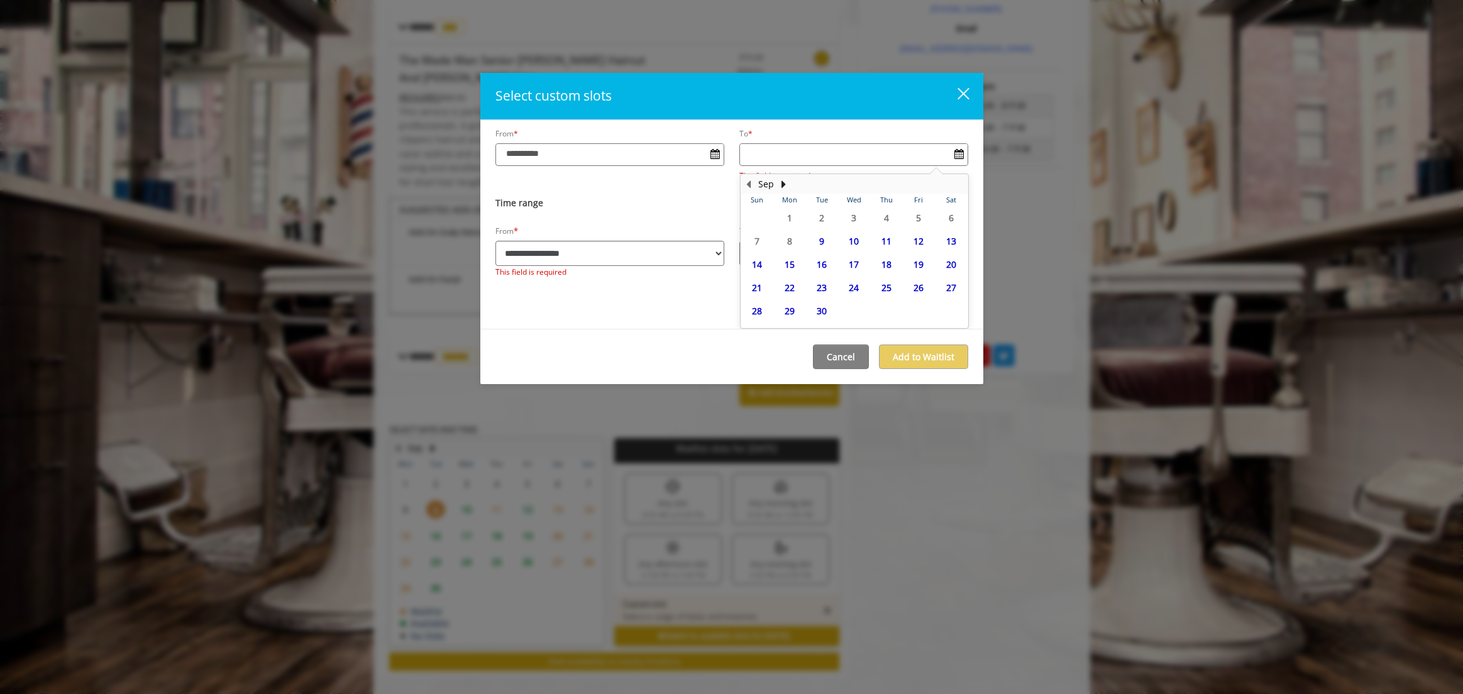
click at [817, 238] on span "9" at bounding box center [821, 241] width 19 height 18
type input "**********"
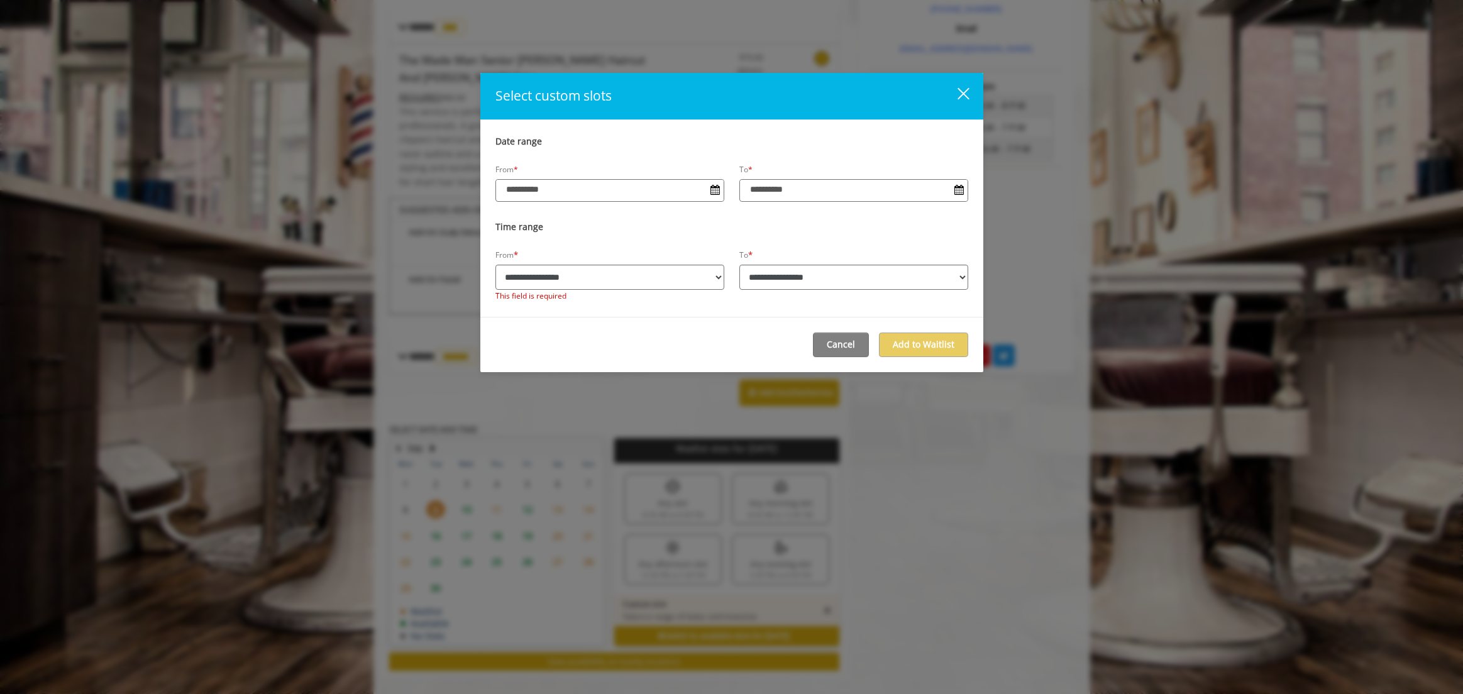
scroll to position [0, 0]
click at [584, 276] on select "**********" at bounding box center [609, 277] width 229 height 25
select select "**********"
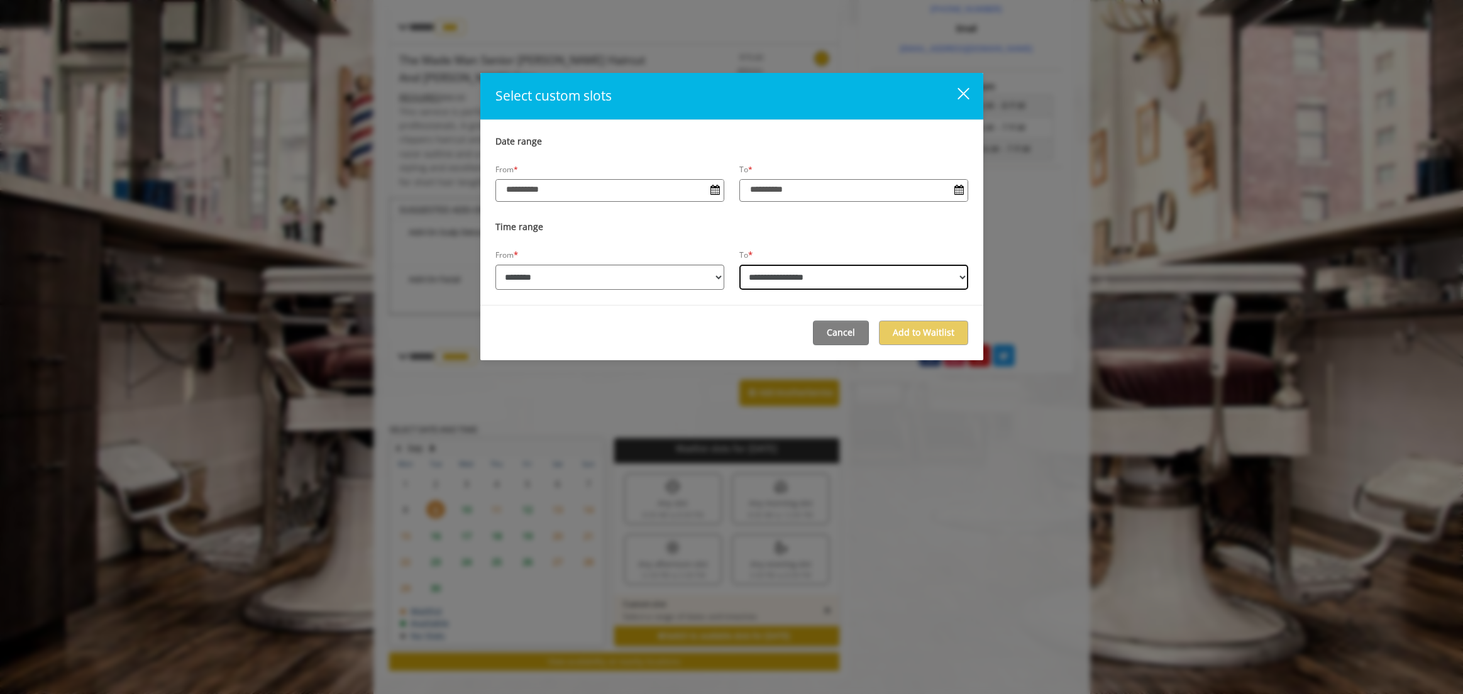
click at [800, 272] on select "**********" at bounding box center [853, 277] width 229 height 25
select select "**********"
click at [932, 330] on button "Add to Waitlist" at bounding box center [923, 333] width 89 height 25
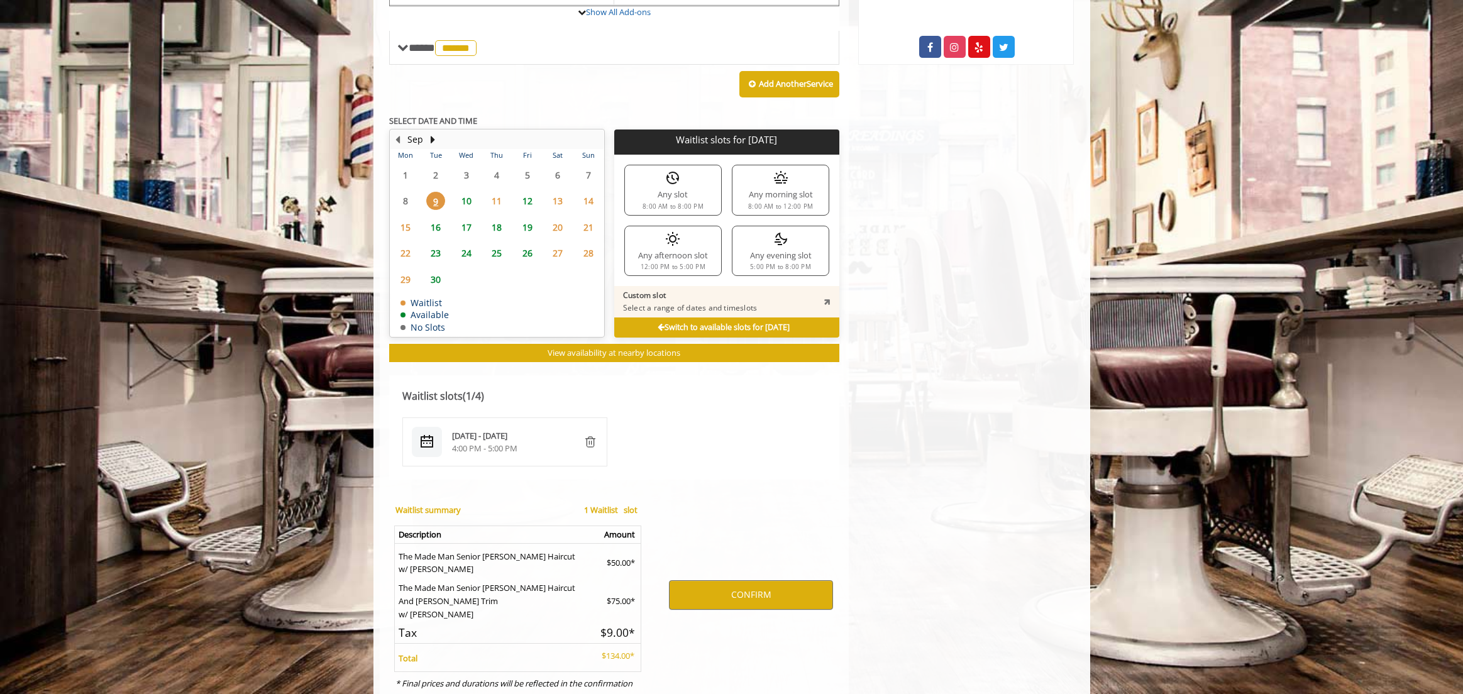
scroll to position [751, 0]
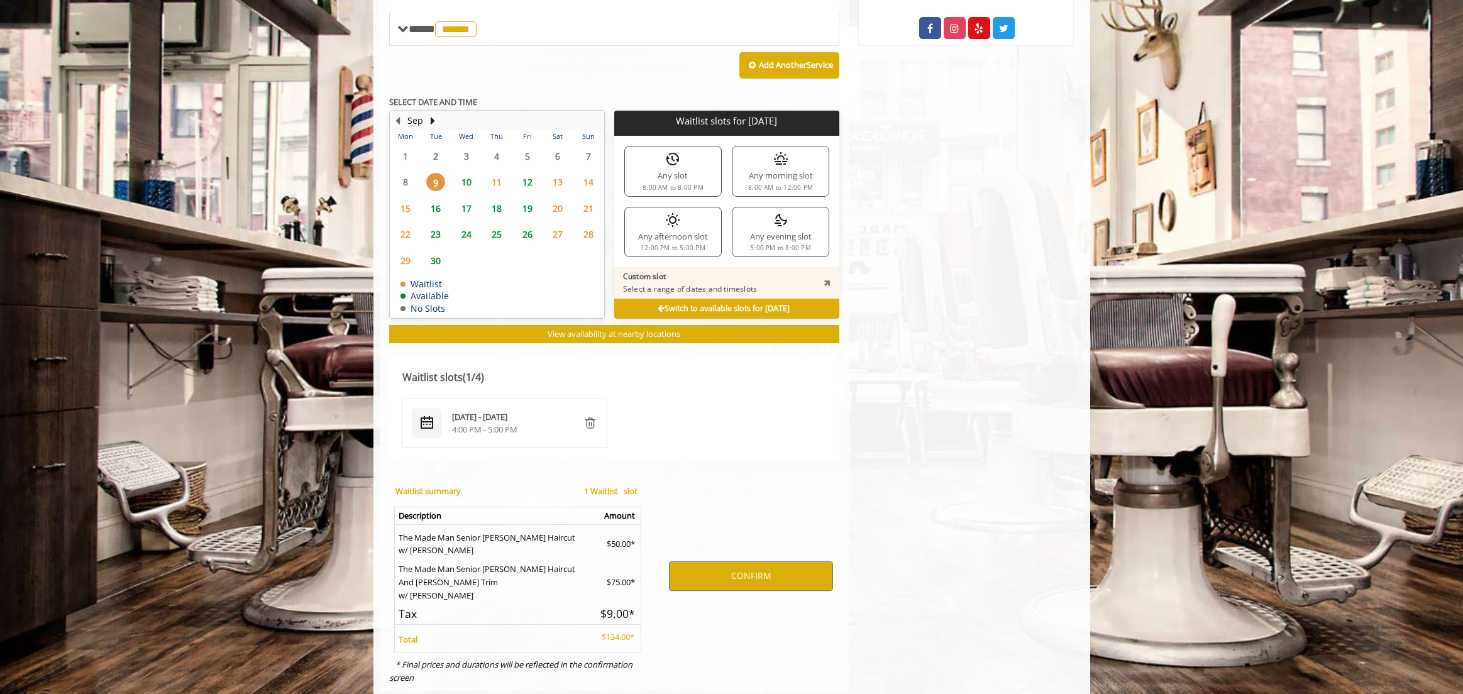
click at [423, 485] on b "Waitlist summary" at bounding box center [427, 490] width 65 height 11
click at [450, 557] on td "The Made Man Senior Barber Haircut And Beard Trim w/ Sam Jr" at bounding box center [495, 579] width 202 height 45
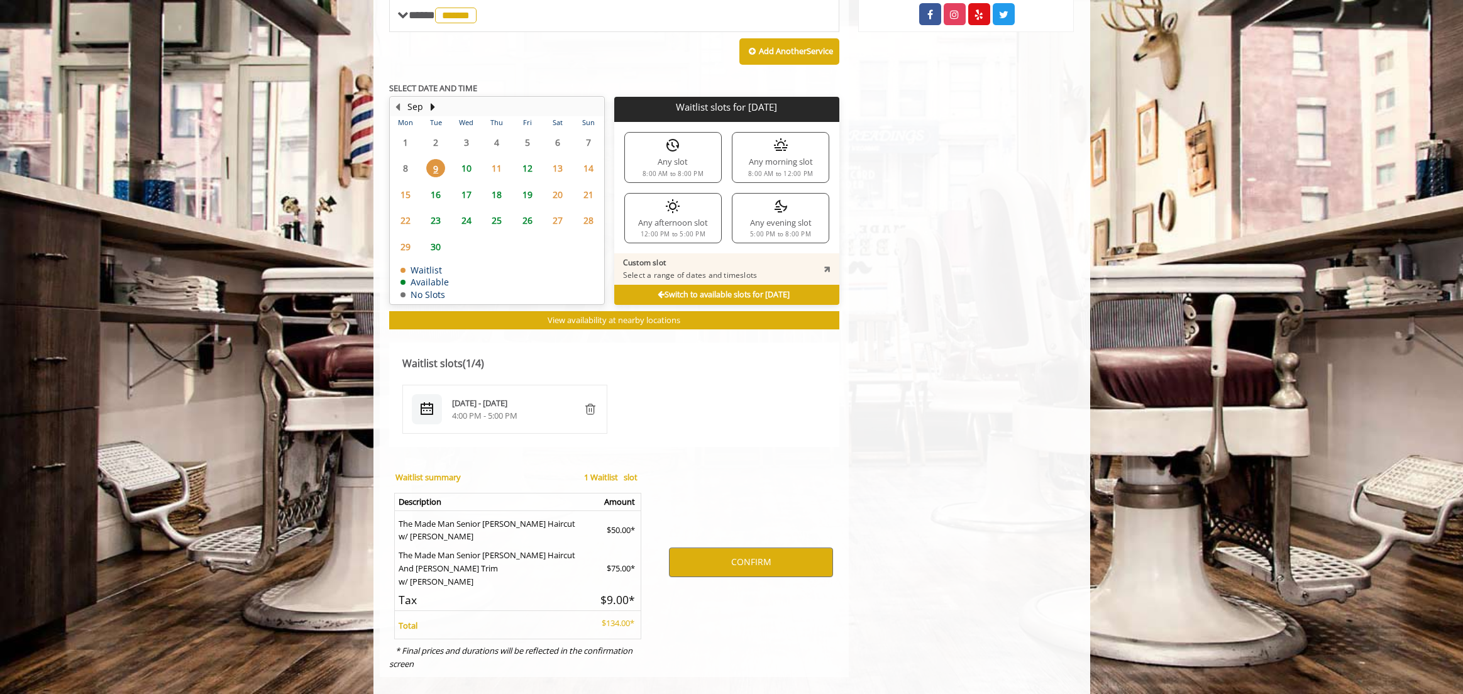
click at [603, 471] on b "1 Waitlist slot" at bounding box center [610, 476] width 53 height 11
click at [632, 471] on b "1 Waitlist slot" at bounding box center [610, 476] width 53 height 11
click at [590, 402] on img "remove" at bounding box center [590, 409] width 15 height 15
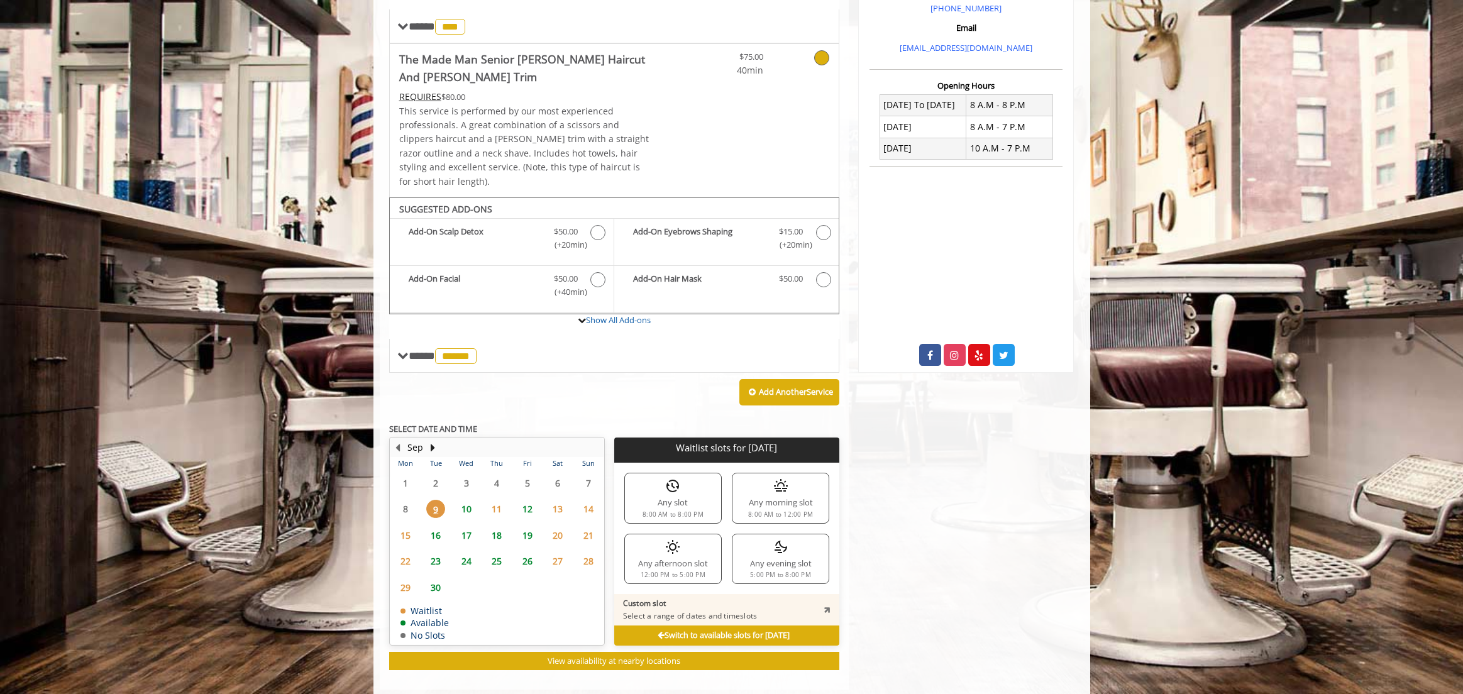
scroll to position [436, 0]
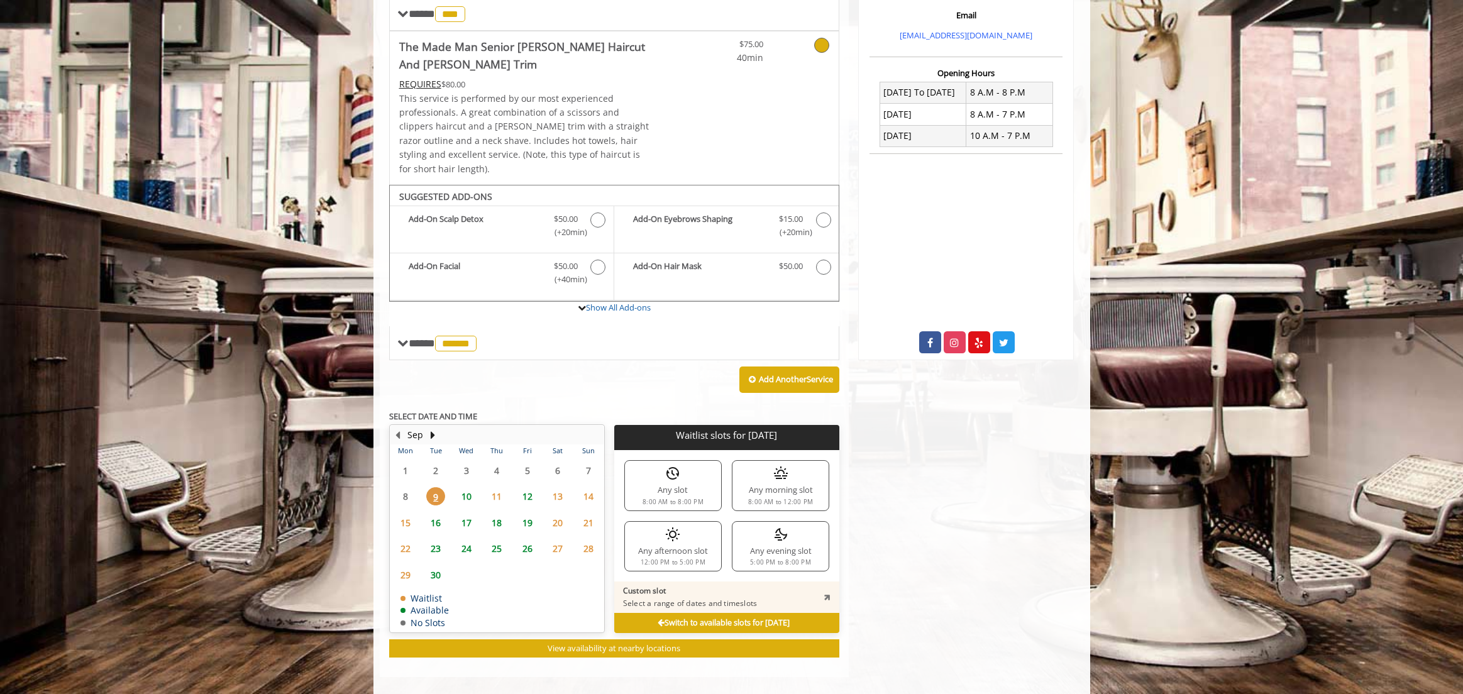
click at [695, 586] on p "Custom slot" at bounding box center [690, 591] width 134 height 10
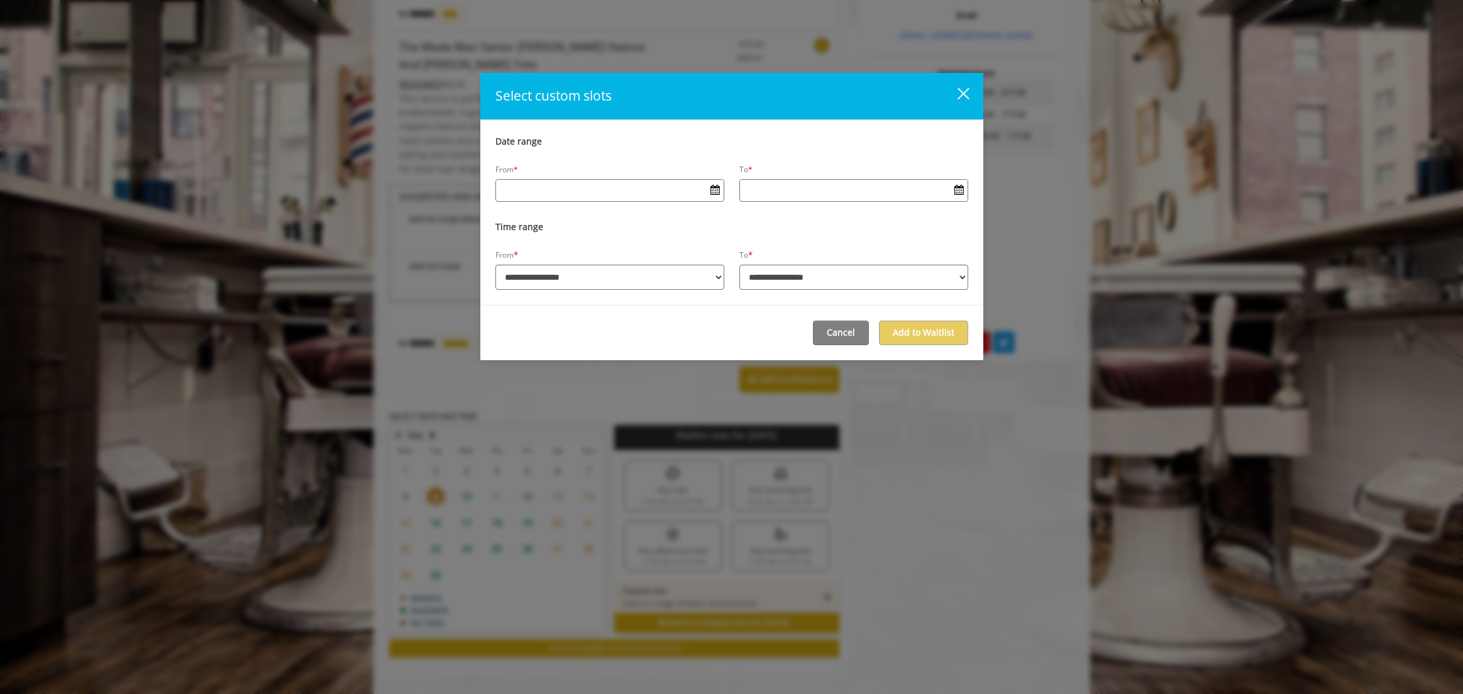
click at [962, 90] on div "close" at bounding box center [955, 96] width 25 height 19
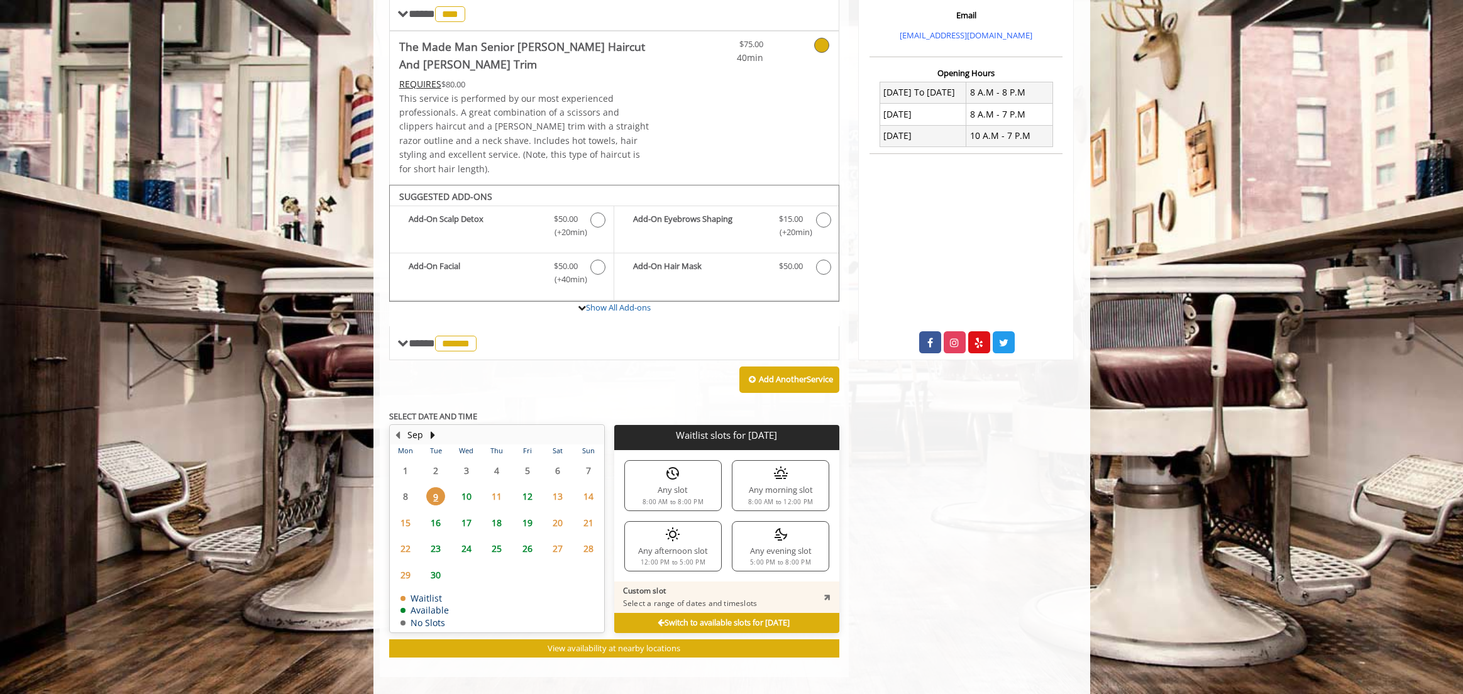
click at [674, 617] on b "Switch to available slots for [DATE]" at bounding box center [723, 622] width 132 height 11
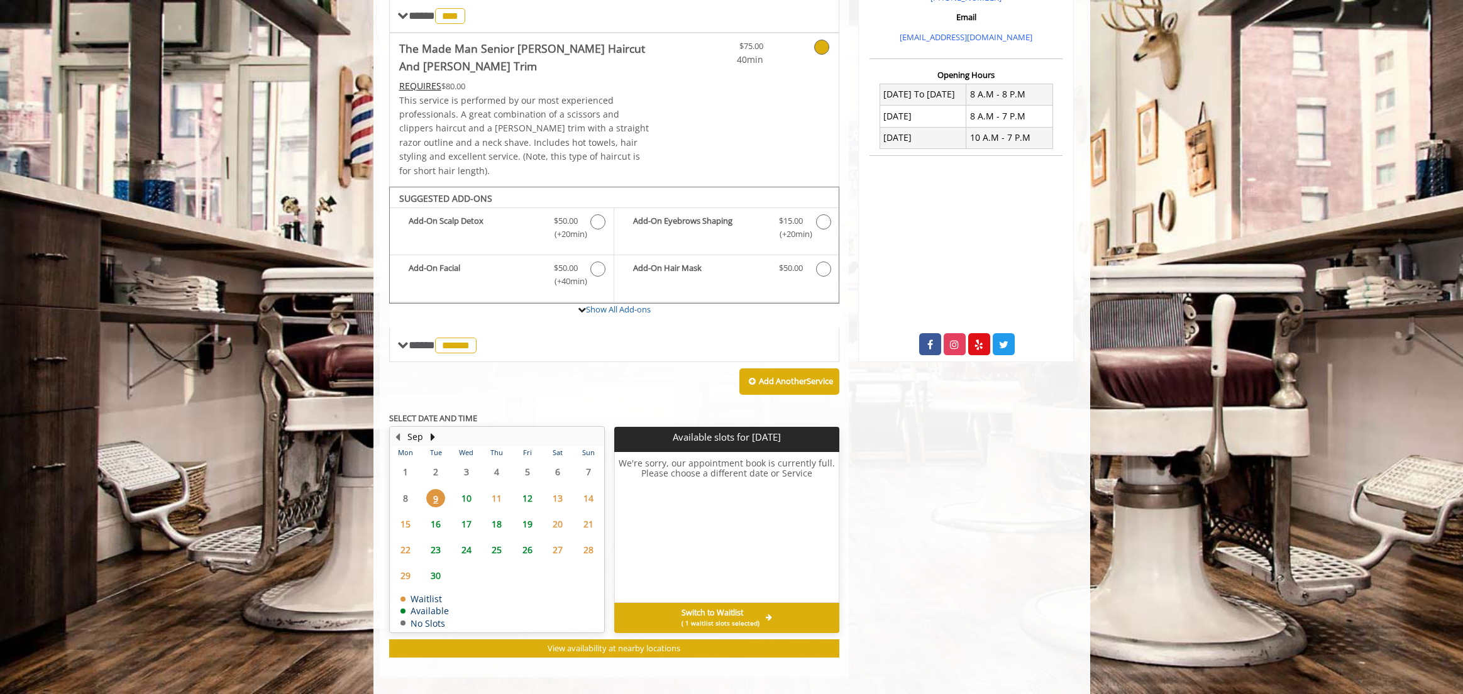
click at [718, 618] on span "( 1 waitlist slots selected)" at bounding box center [720, 623] width 78 height 10
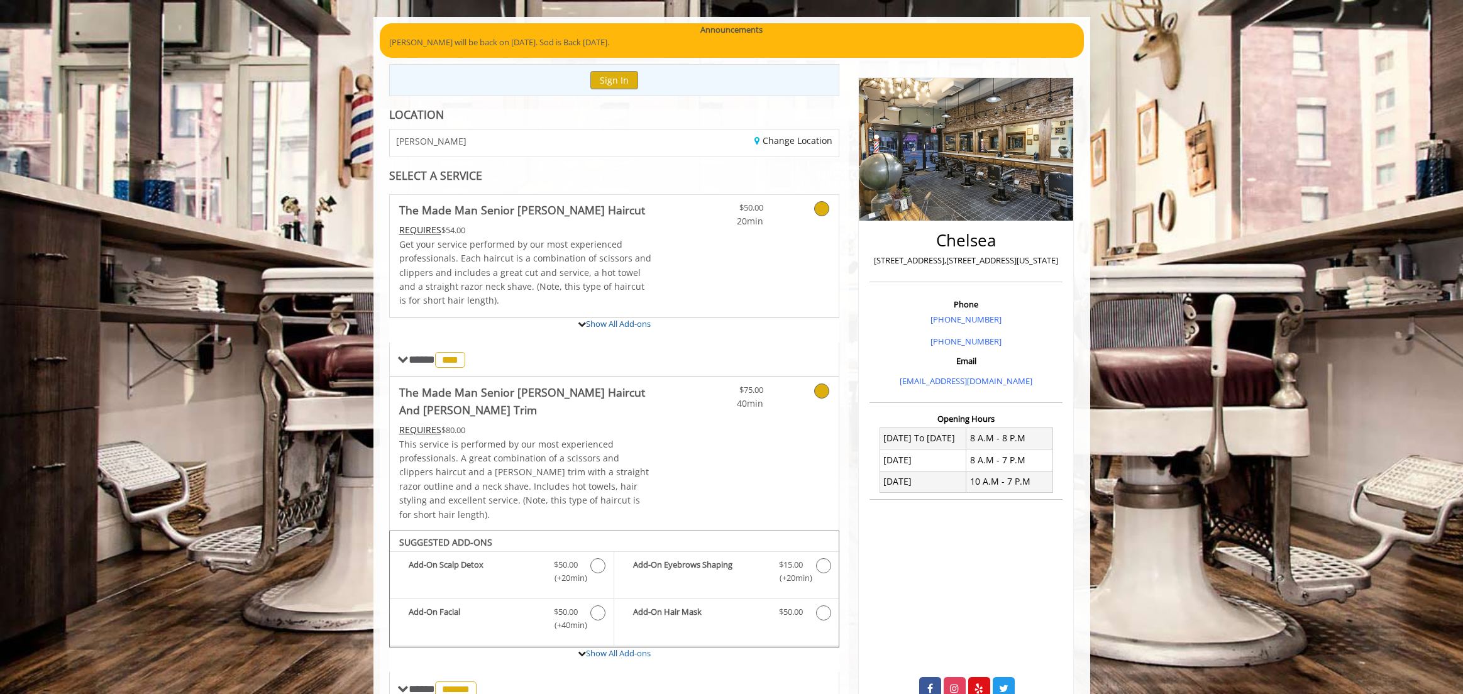
scroll to position [0, 0]
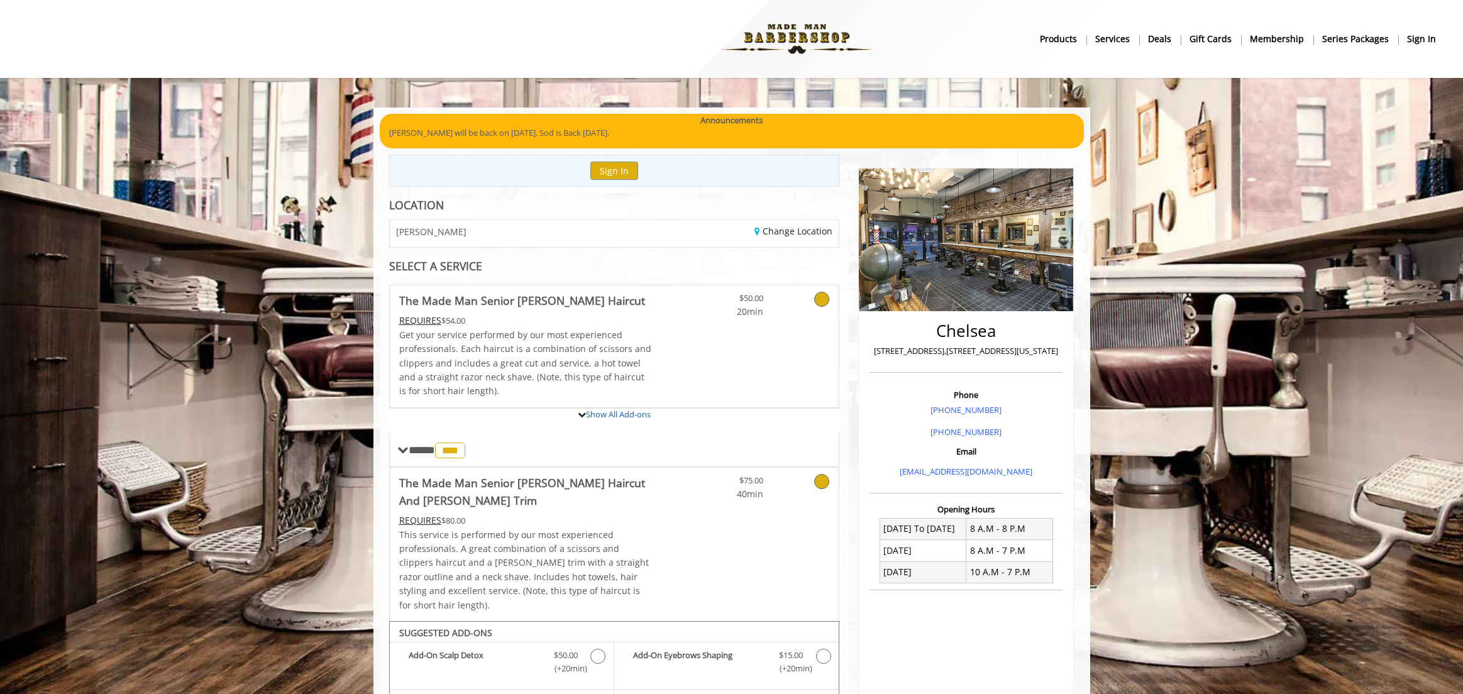
click at [802, 36] on img at bounding box center [796, 38] width 173 height 69
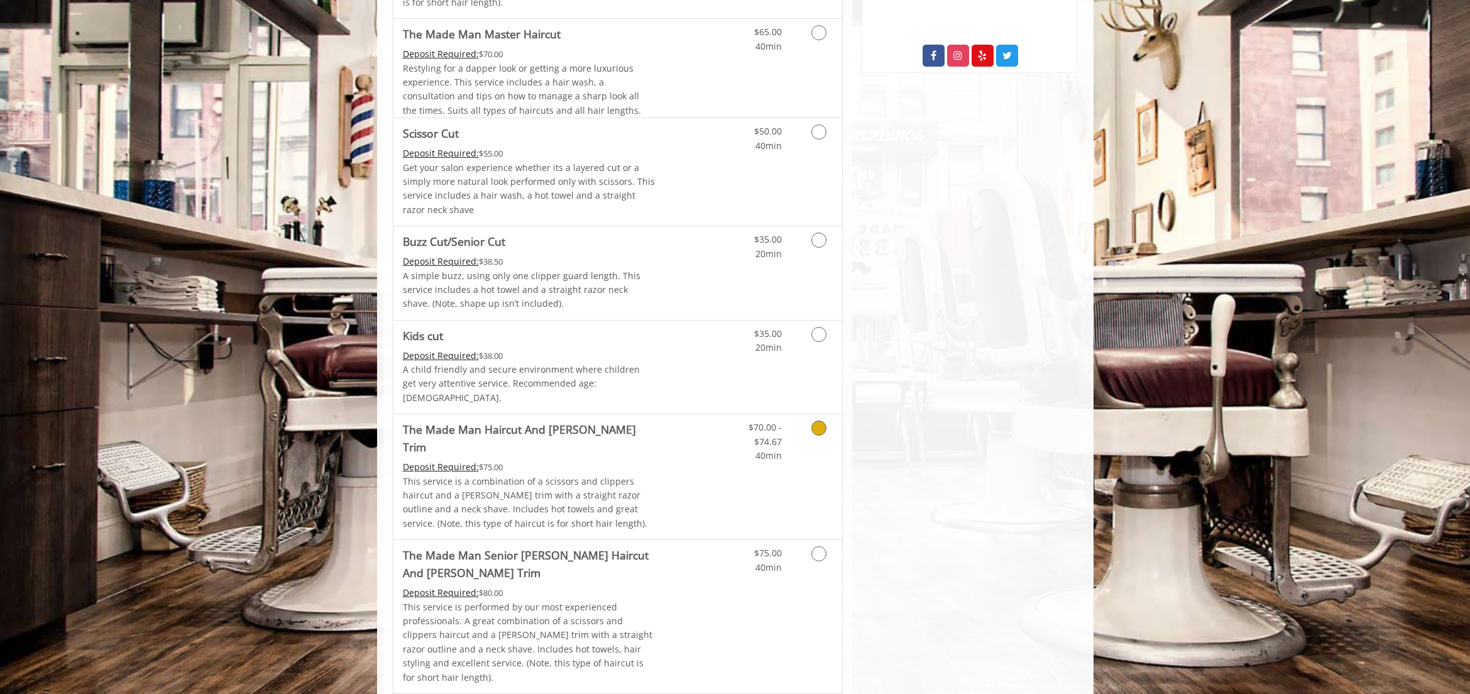
scroll to position [737, 0]
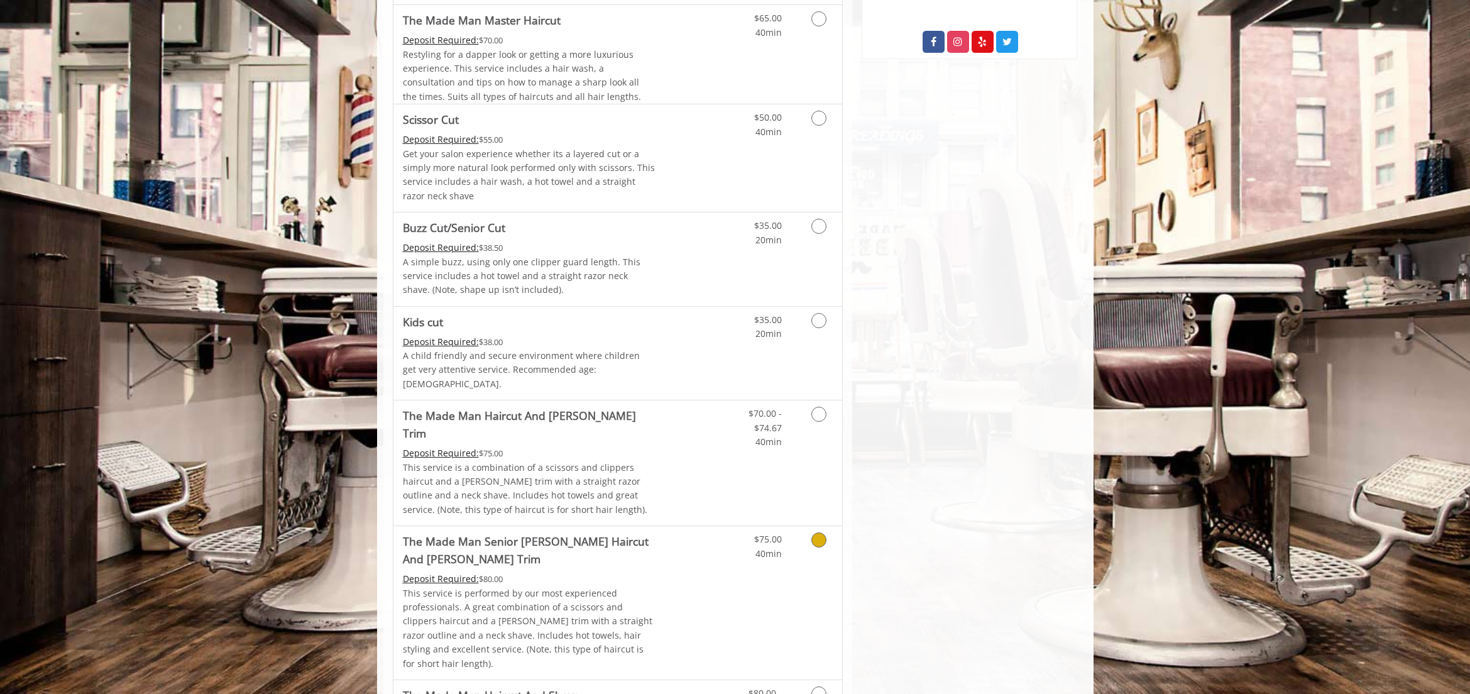
click at [823, 532] on icon "Grooming services" at bounding box center [818, 539] width 15 height 15
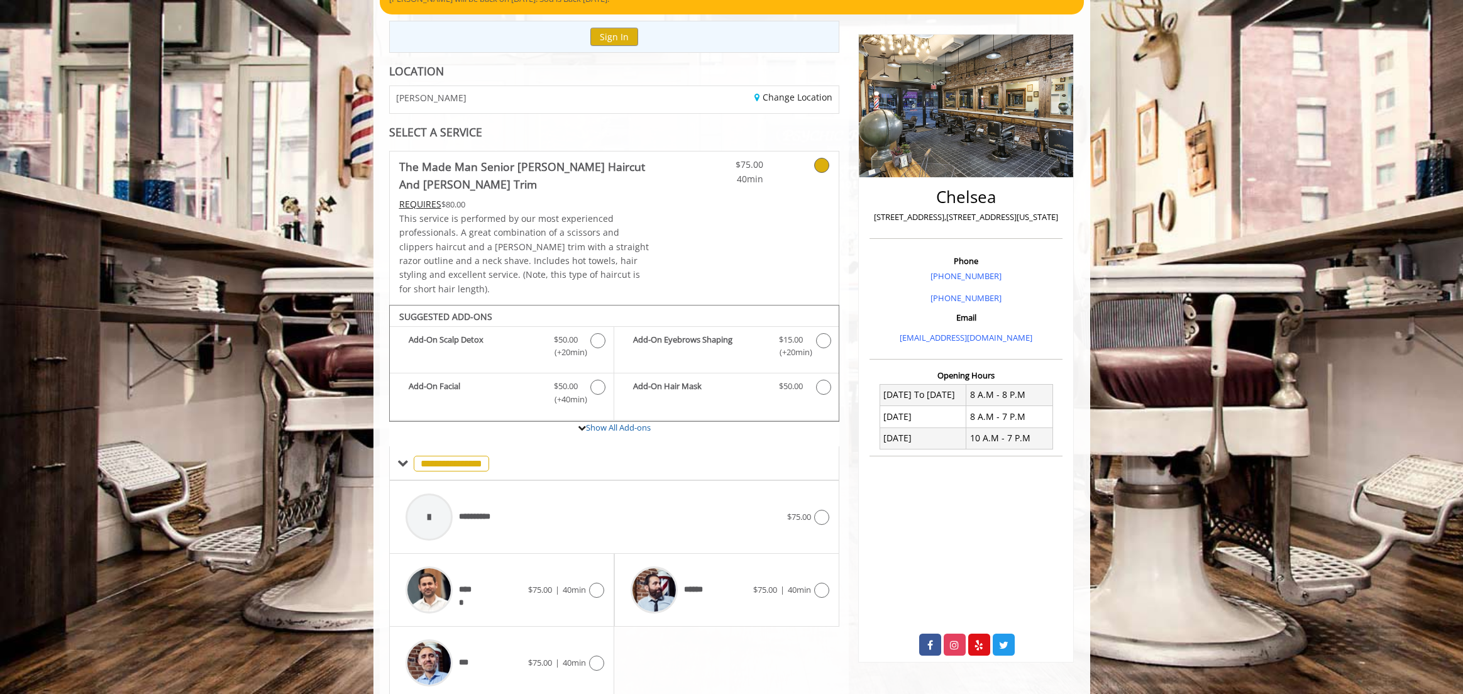
scroll to position [170, 0]
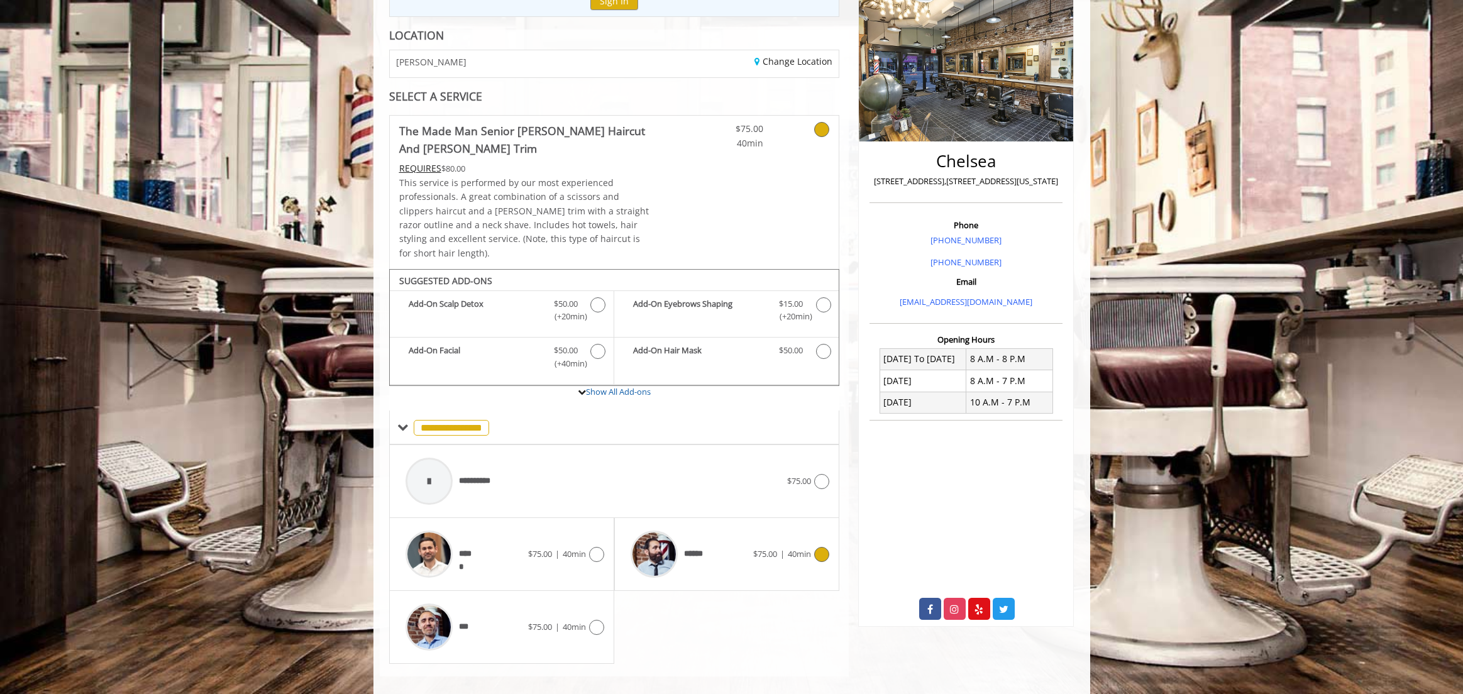
click at [822, 547] on icon at bounding box center [821, 554] width 15 height 15
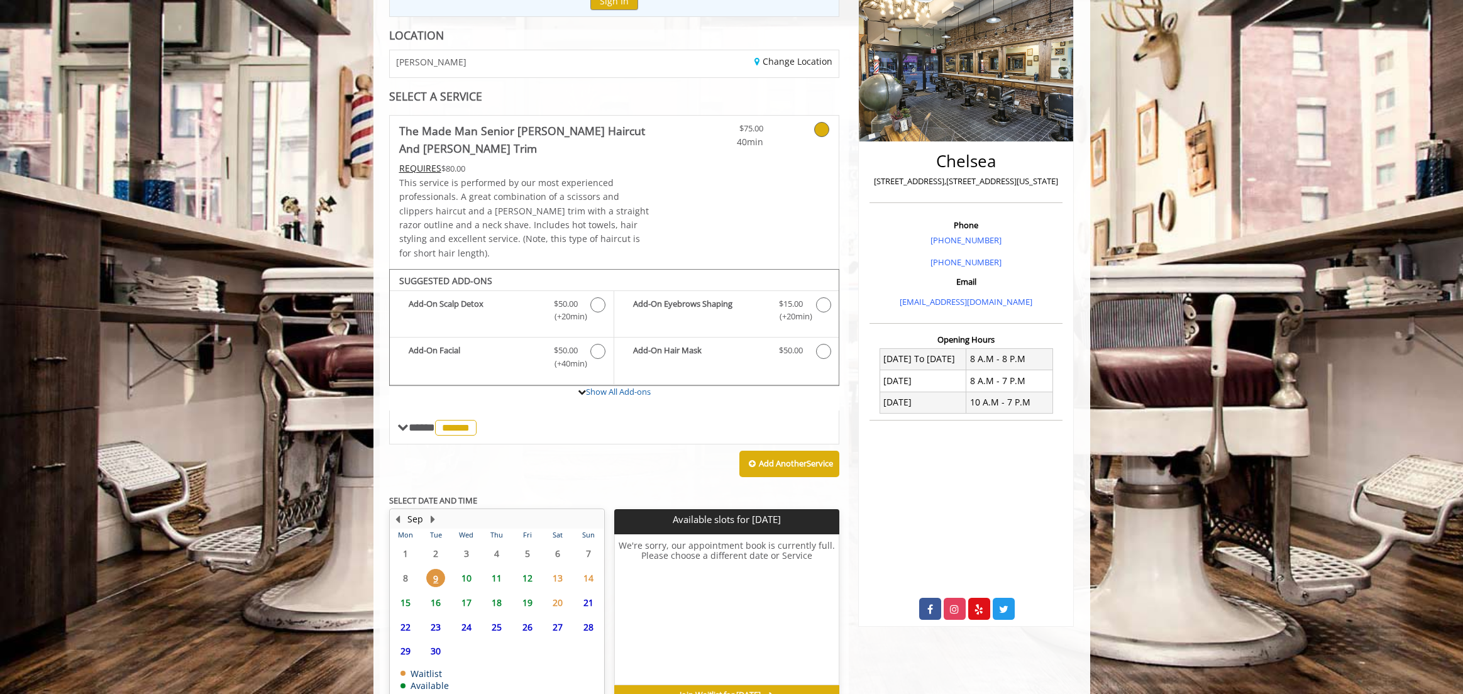
scroll to position [229, 0]
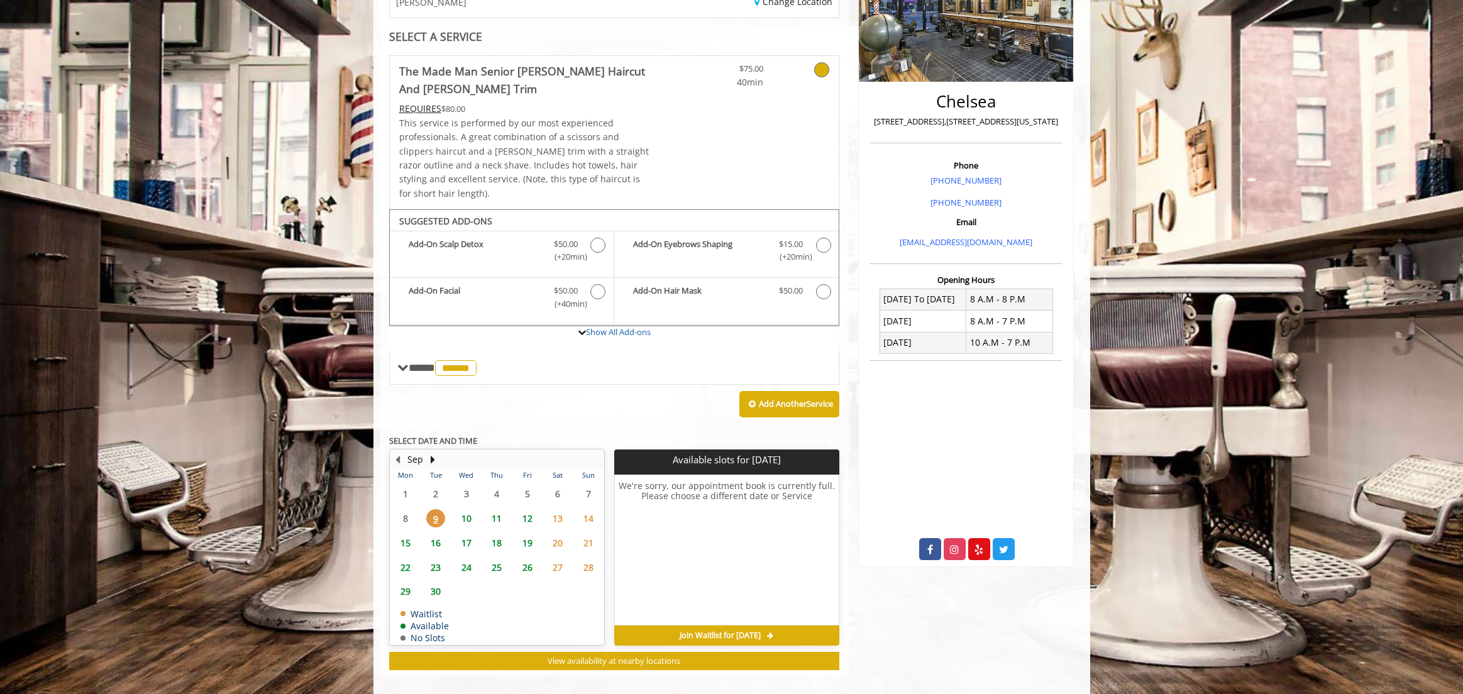
click at [705, 630] on span "Join Waitlist for [DATE]" at bounding box center [719, 635] width 81 height 10
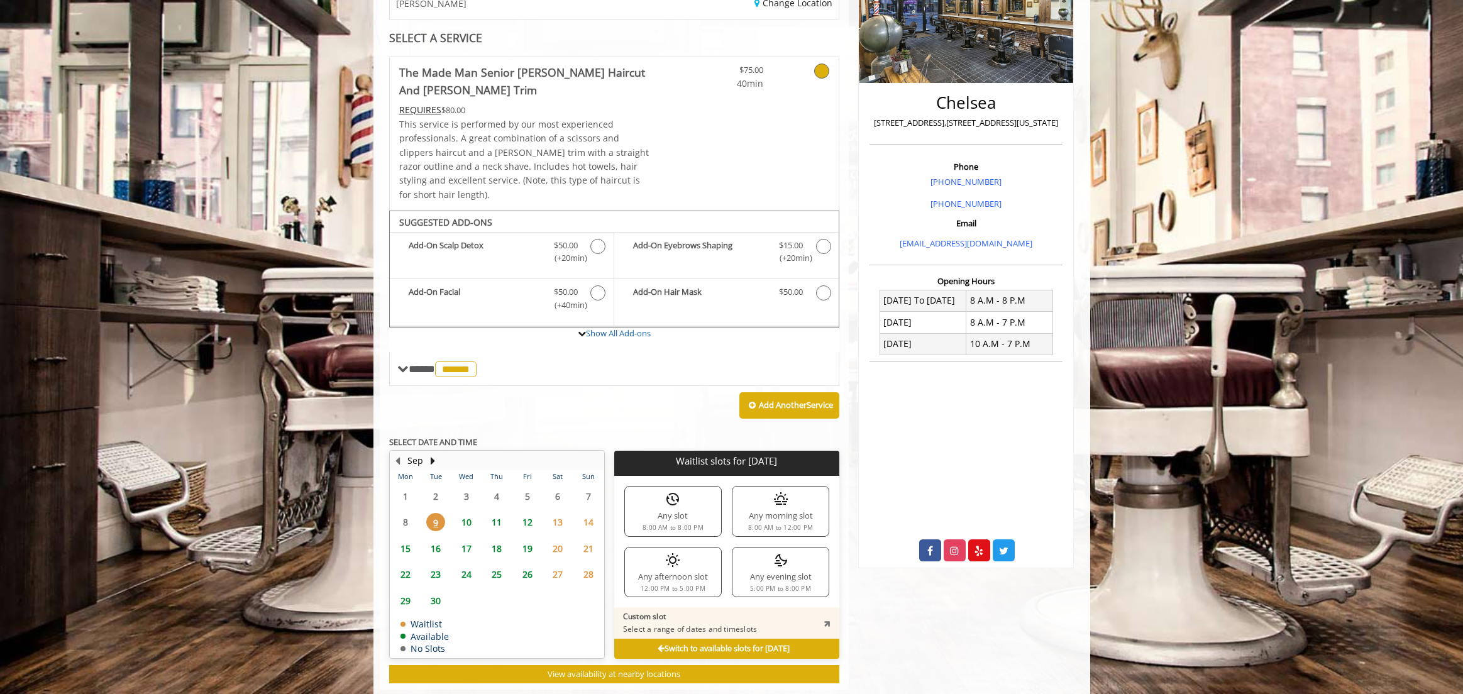
click at [713, 624] on p "Select a range of dates and timeslots" at bounding box center [690, 629] width 134 height 10
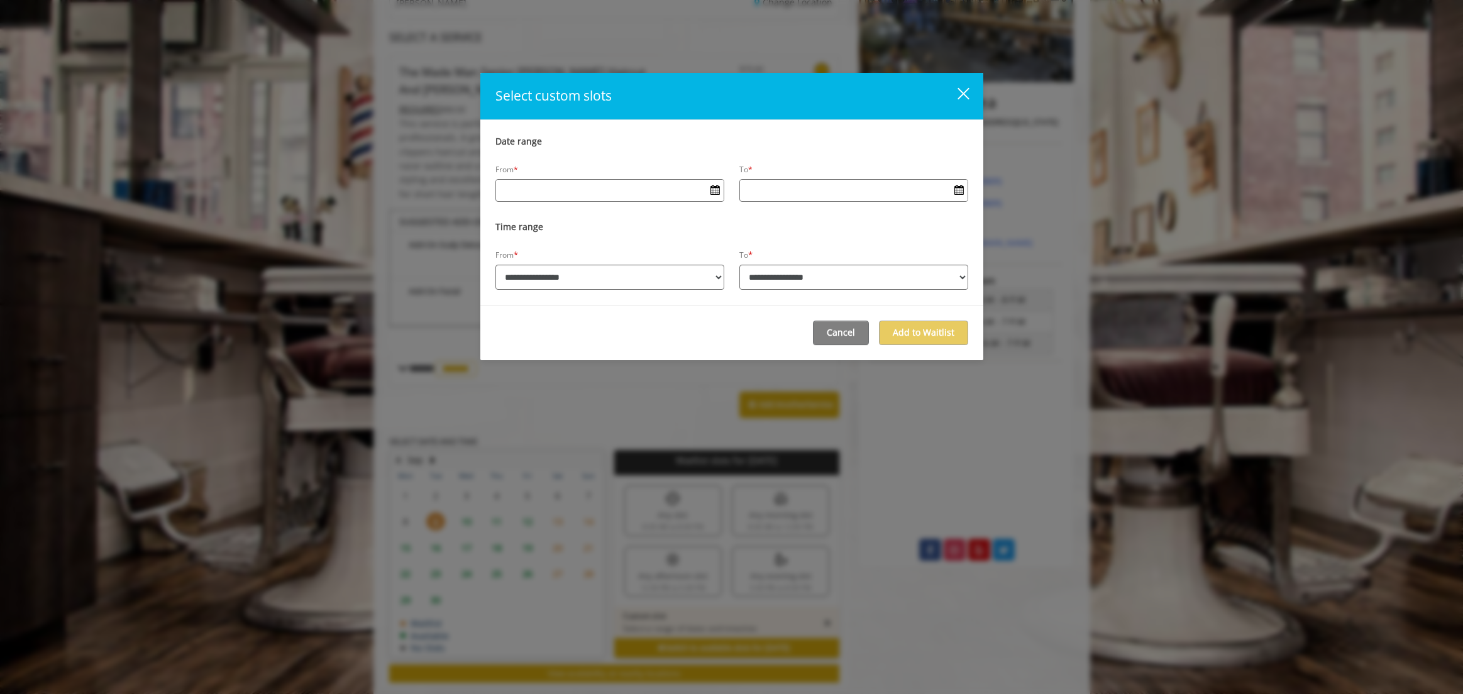
click at [603, 191] on input "Date input field" at bounding box center [610, 190] width 228 height 20
click at [715, 190] on span "Open Calendar" at bounding box center [714, 190] width 9 height 10
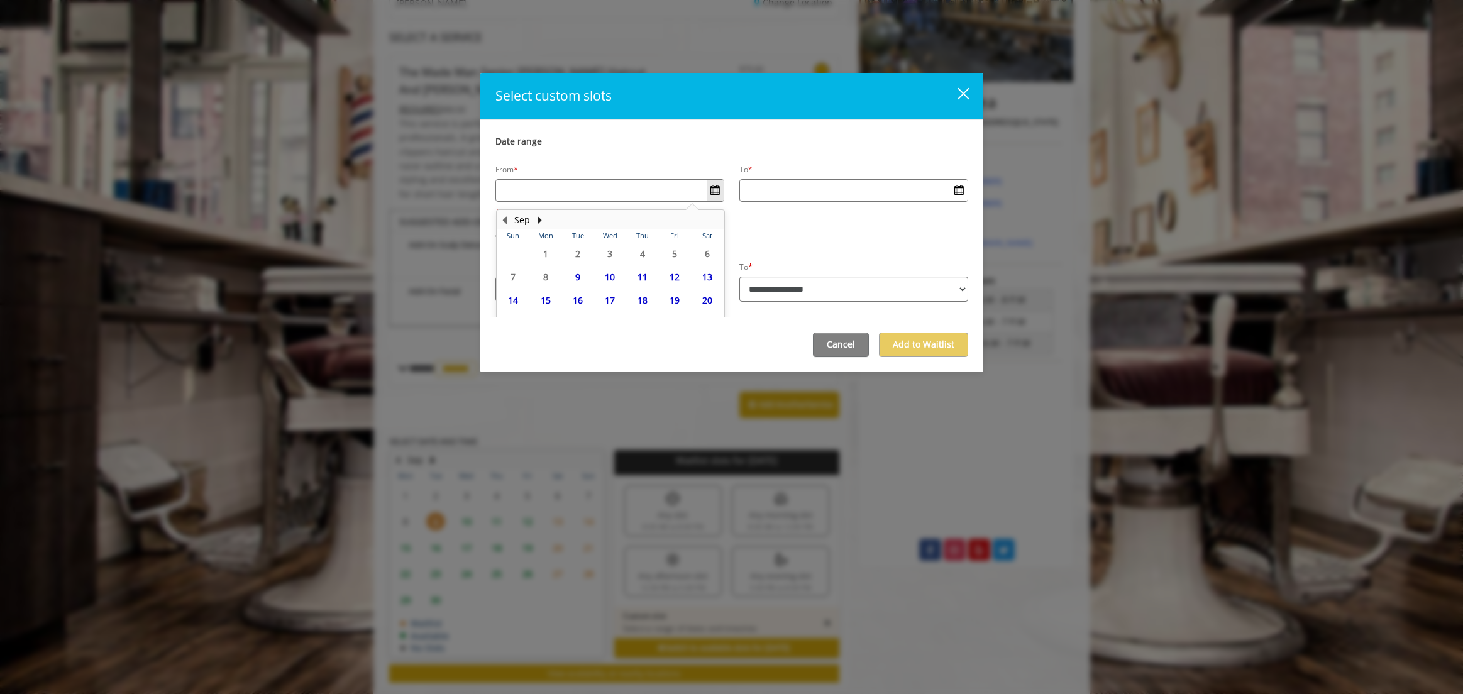
scroll to position [48, 0]
click at [573, 225] on span "9" at bounding box center [577, 229] width 19 height 18
type input "**********"
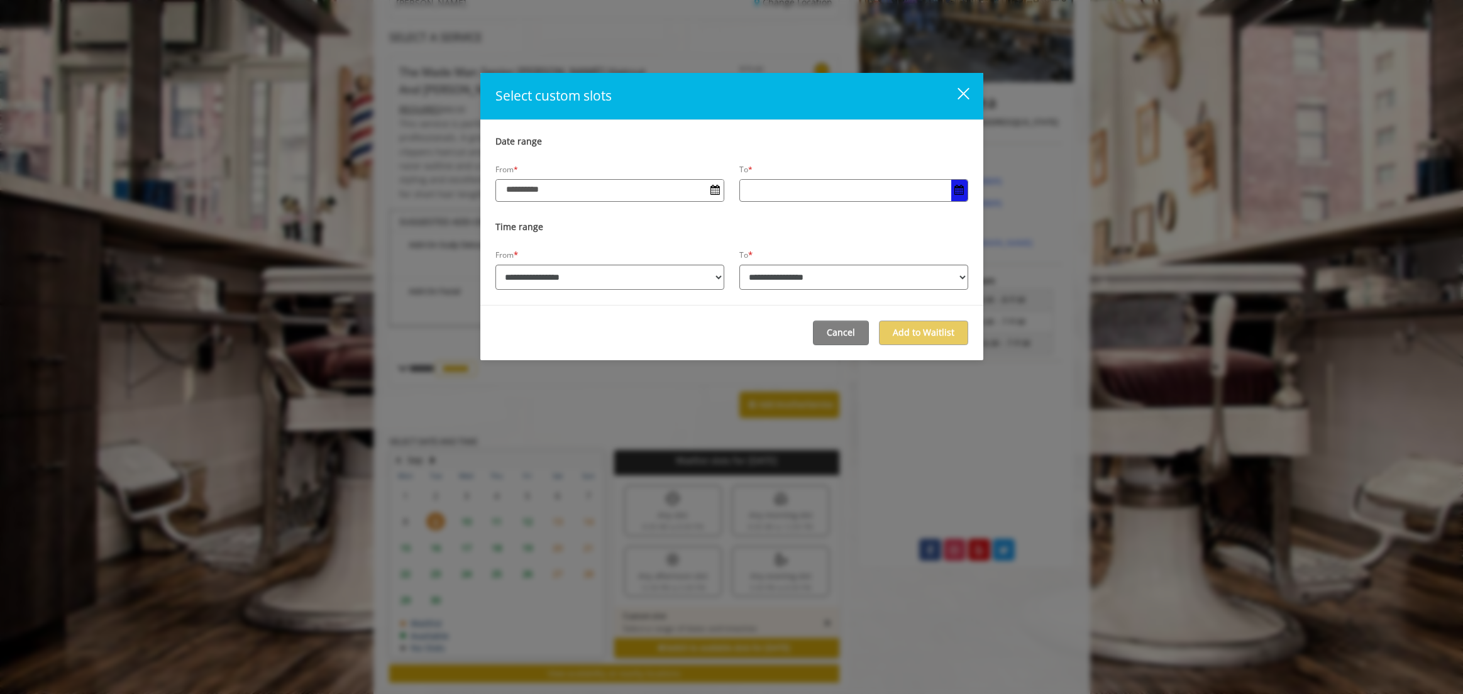
click at [962, 186] on span "Open Calendar" at bounding box center [958, 190] width 9 height 10
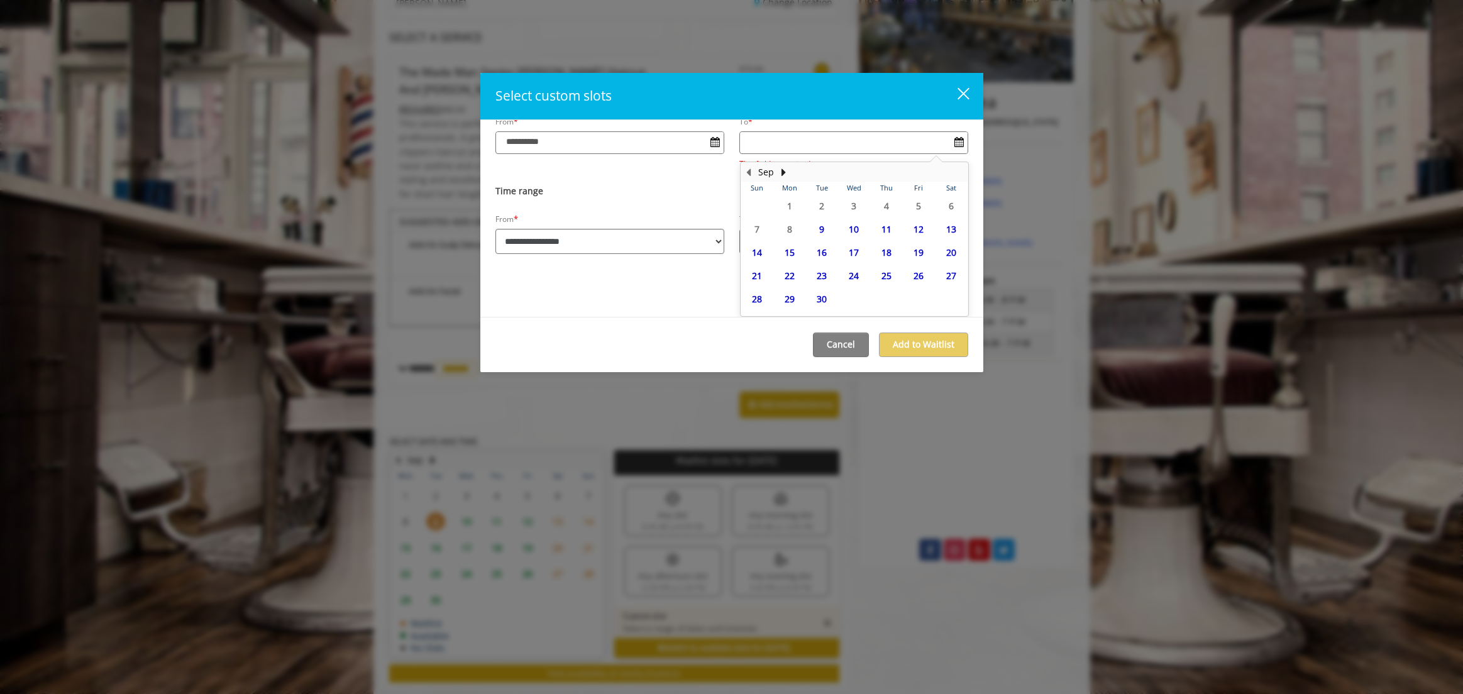
click at [817, 226] on span "9" at bounding box center [821, 229] width 19 height 18
type input "**********"
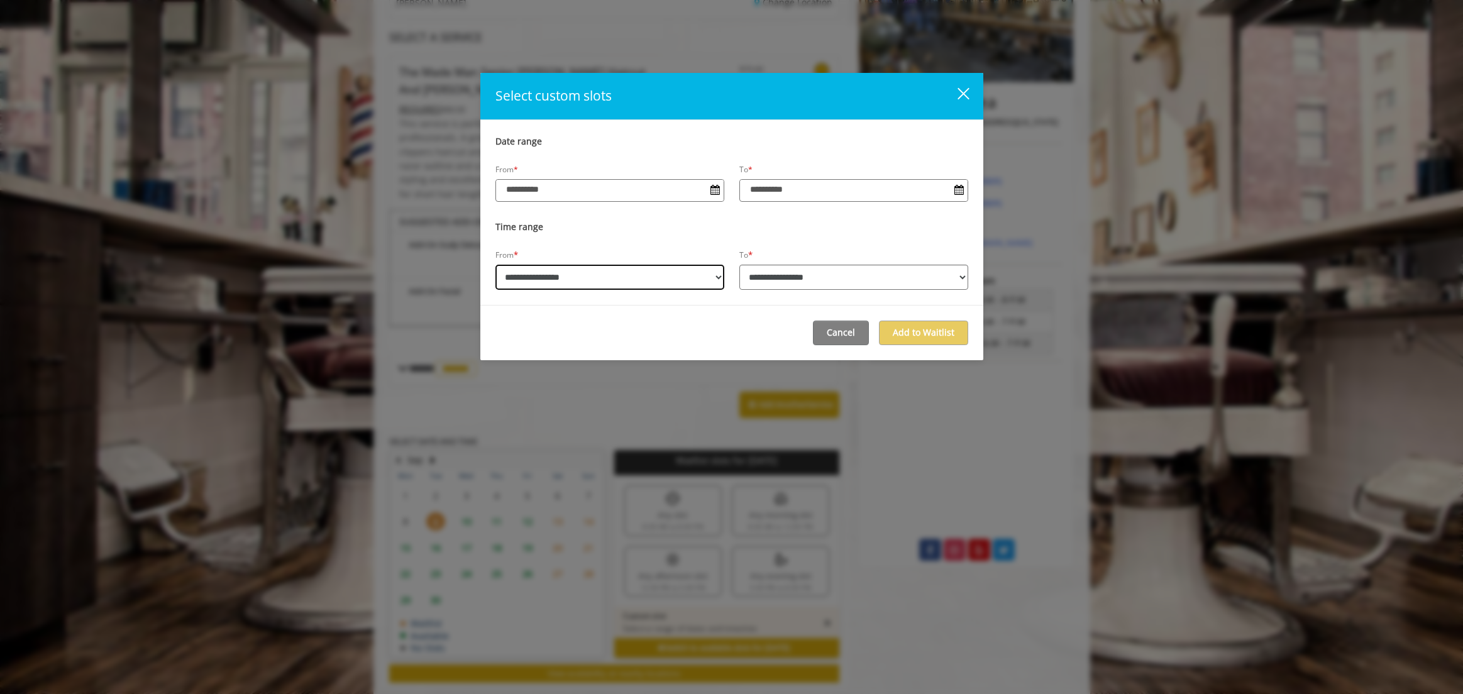
click at [655, 281] on select "**********" at bounding box center [609, 277] width 229 height 25
select select "**********"
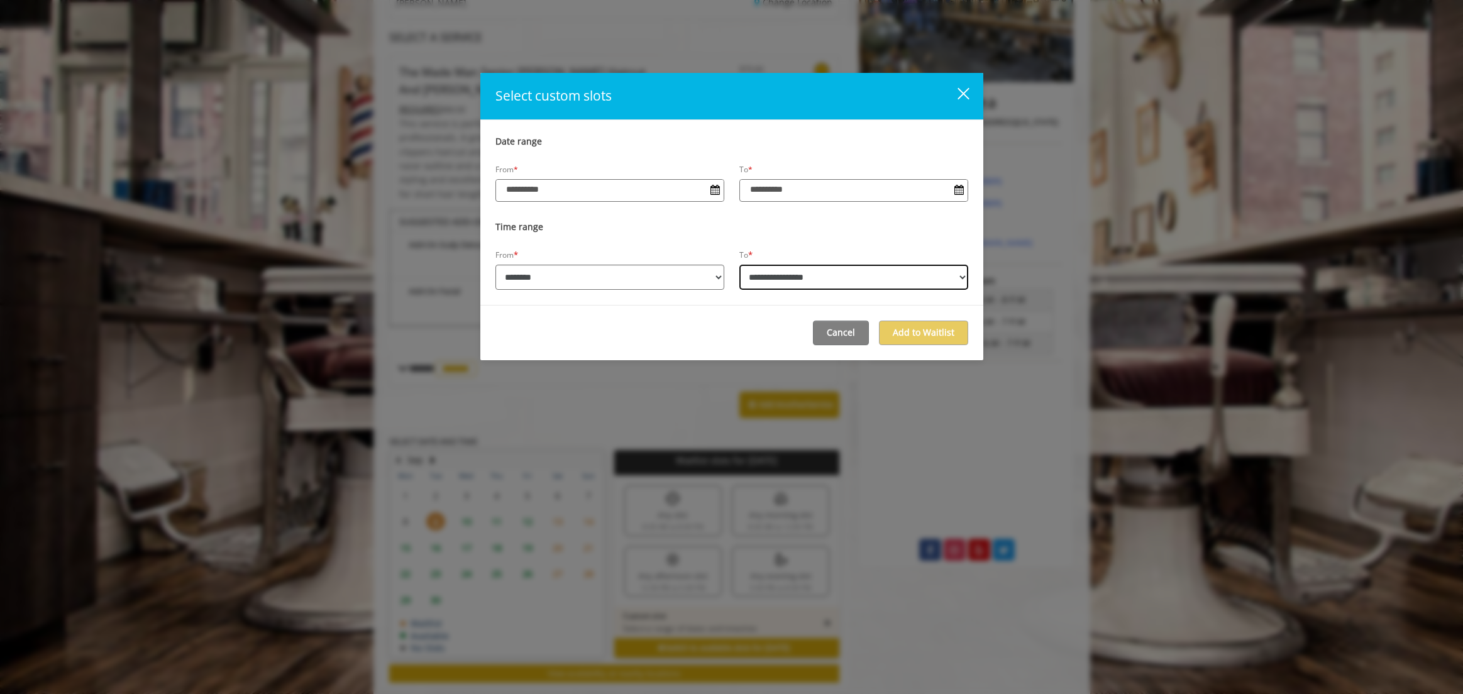
click at [898, 278] on select "**********" at bounding box center [853, 277] width 229 height 25
select select "**********"
click at [927, 330] on button "Add to Waitlist" at bounding box center [923, 333] width 89 height 25
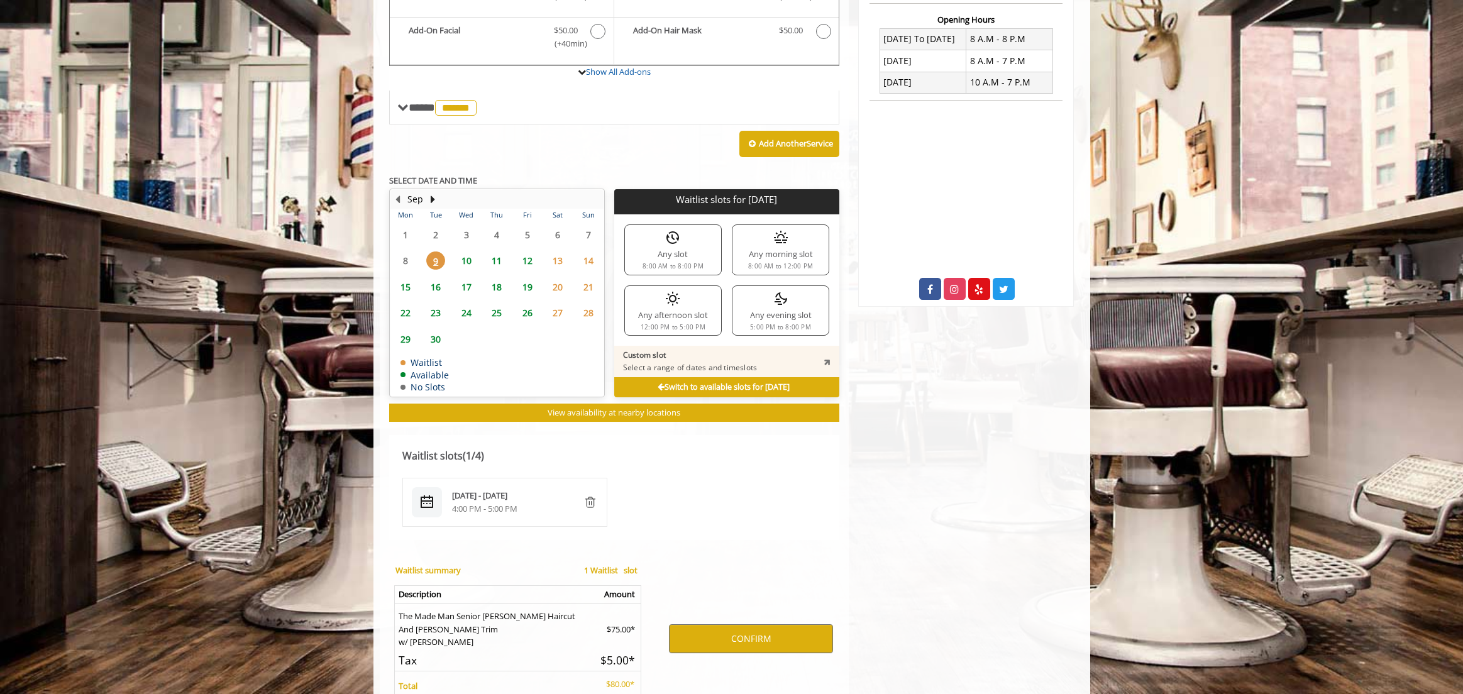
scroll to position [551, 0]
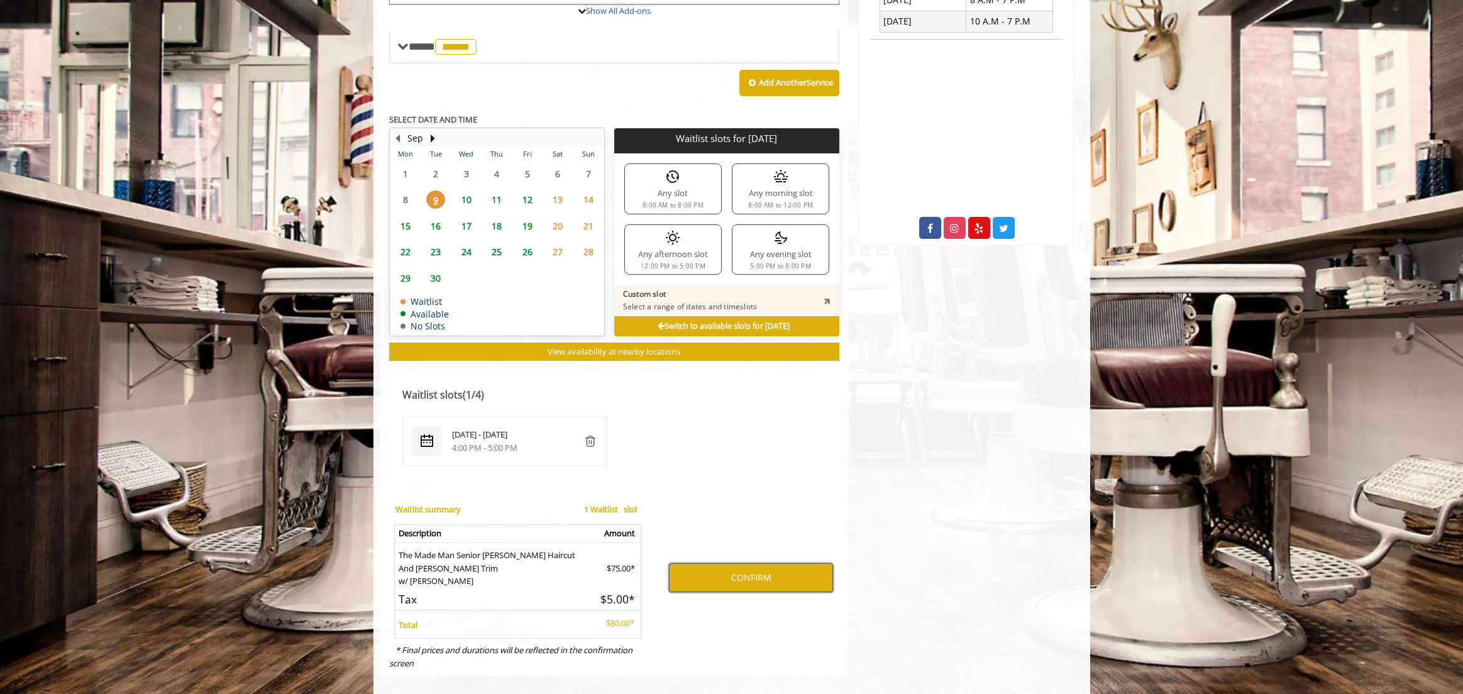
click at [780, 563] on button "CONFIRM" at bounding box center [751, 577] width 164 height 29
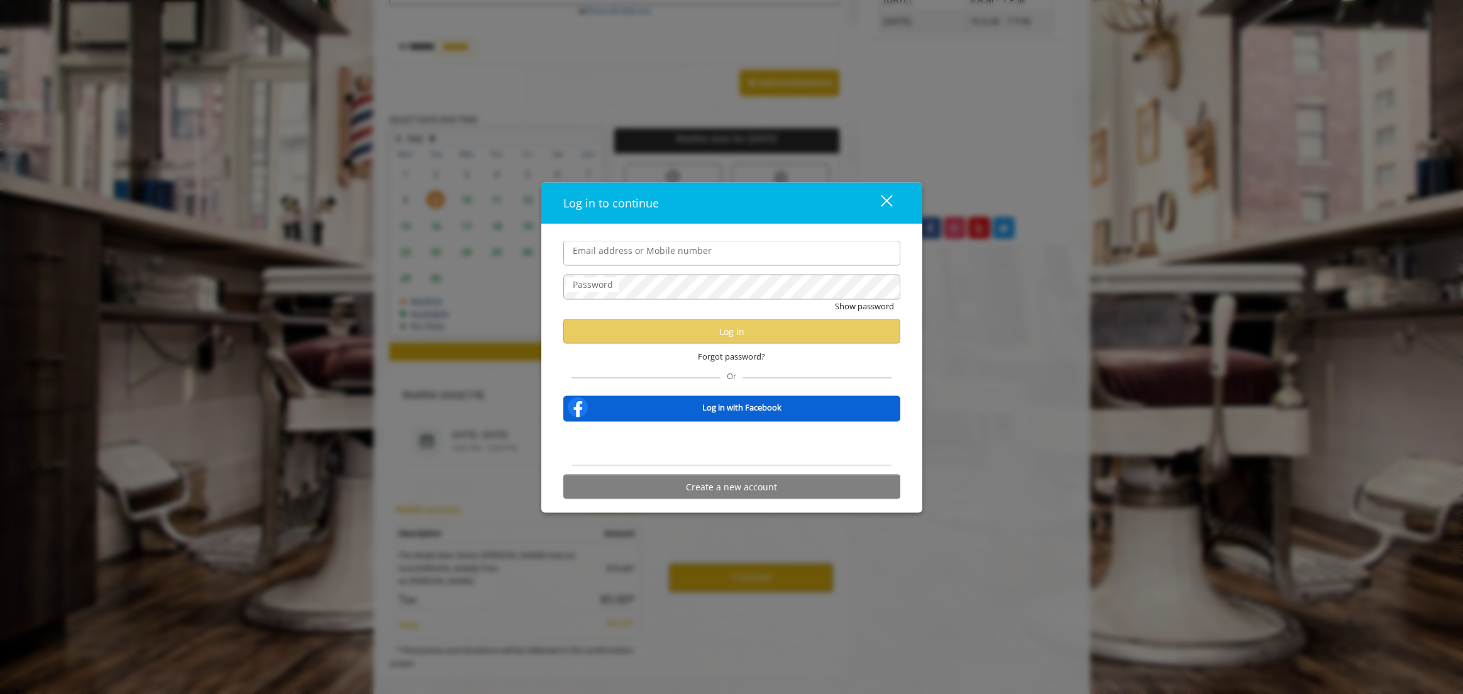
click at [713, 251] on input "Email address or Mobile number" at bounding box center [731, 253] width 337 height 25
type input "**********"
click at [866, 305] on button "Show password" at bounding box center [864, 306] width 59 height 13
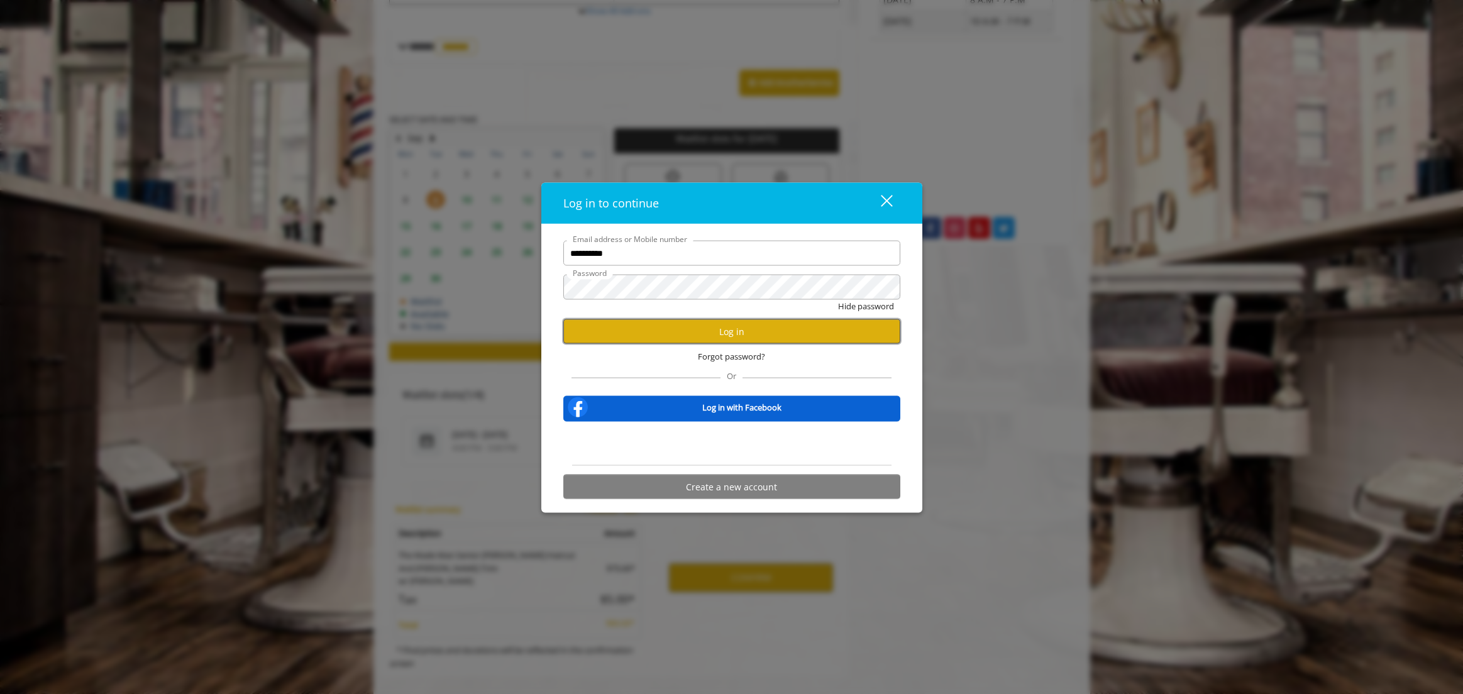
click at [717, 327] on button "Log in" at bounding box center [731, 331] width 337 height 25
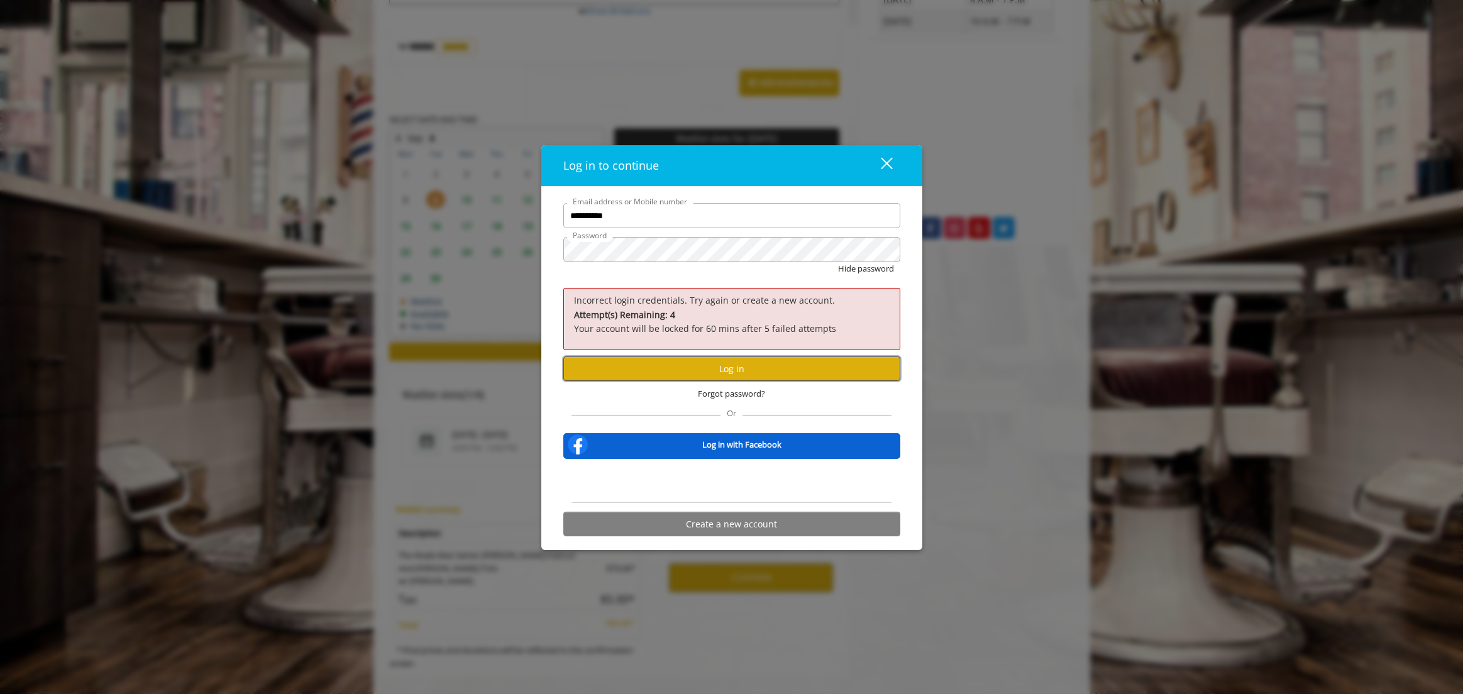
click at [784, 366] on button "Log in" at bounding box center [731, 368] width 337 height 25
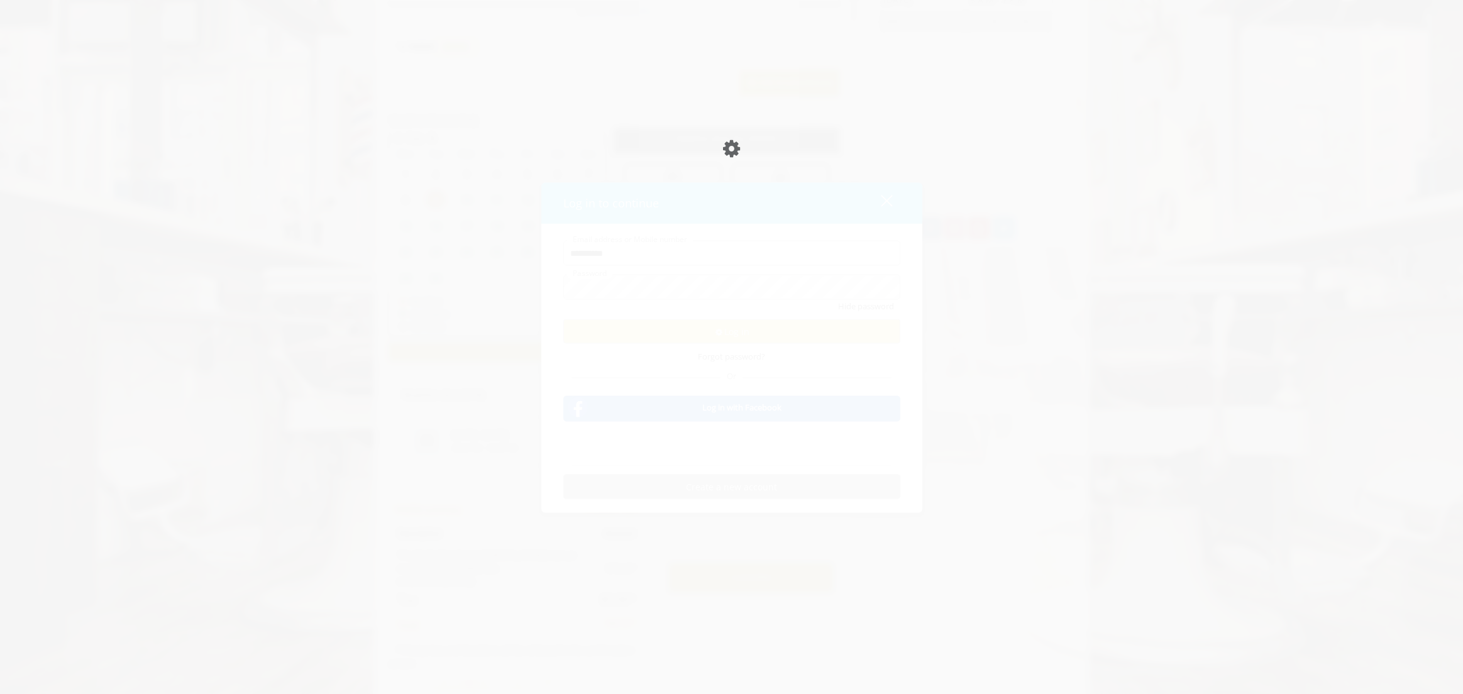
scroll to position [505, 0]
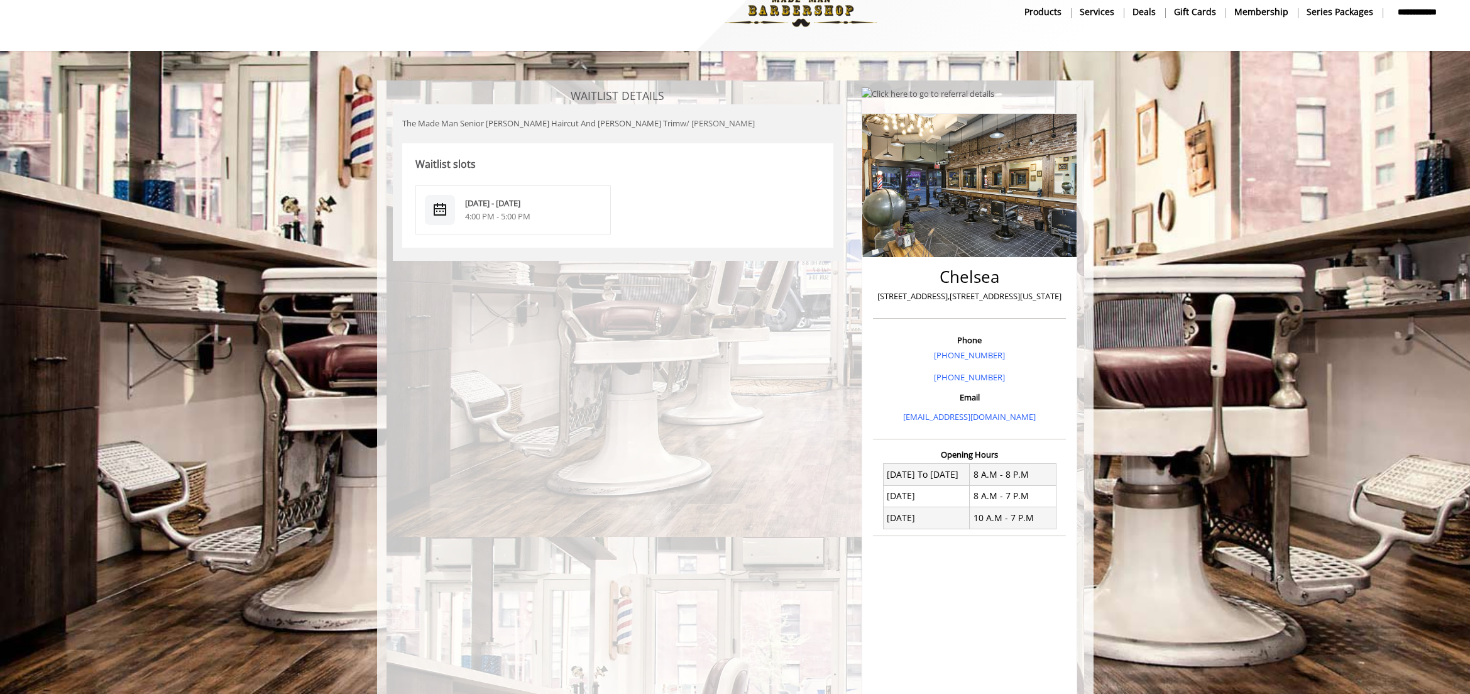
scroll to position [25, 0]
